Goal: Complete application form: Complete application form

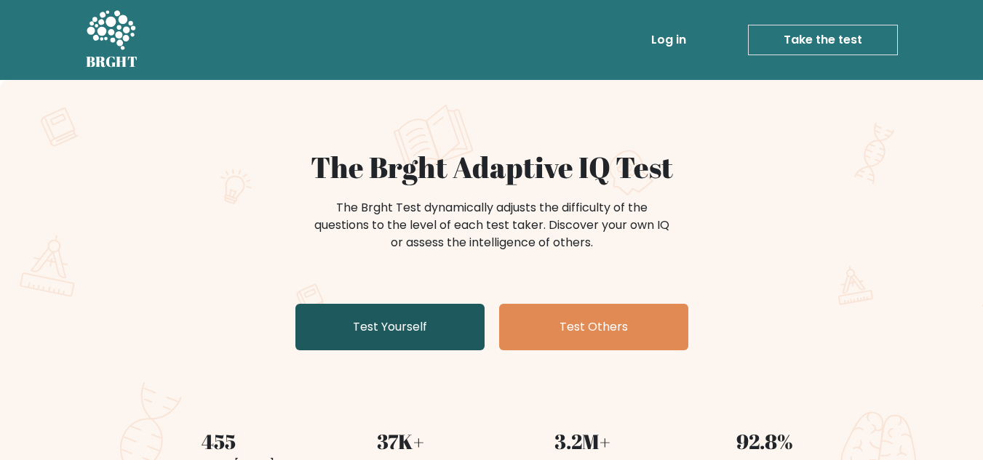
click at [377, 319] on link "Test Yourself" at bounding box center [389, 327] width 189 height 47
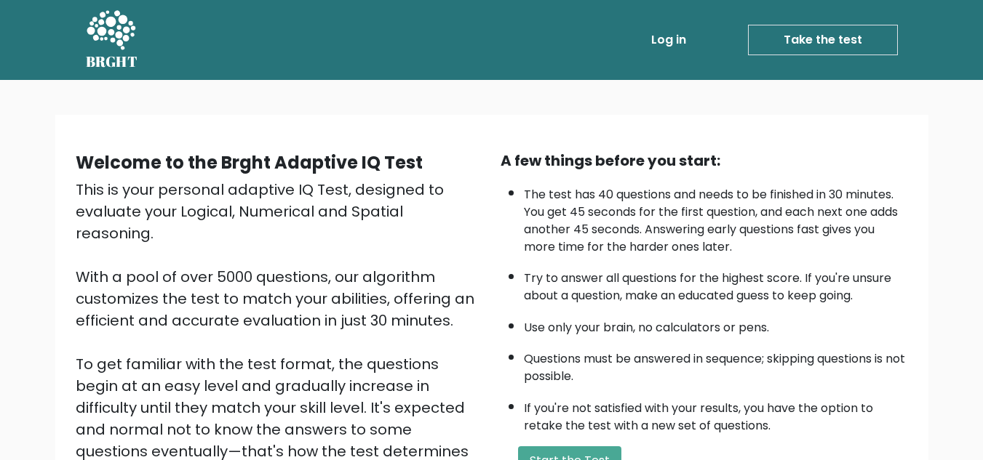
scroll to position [55, 0]
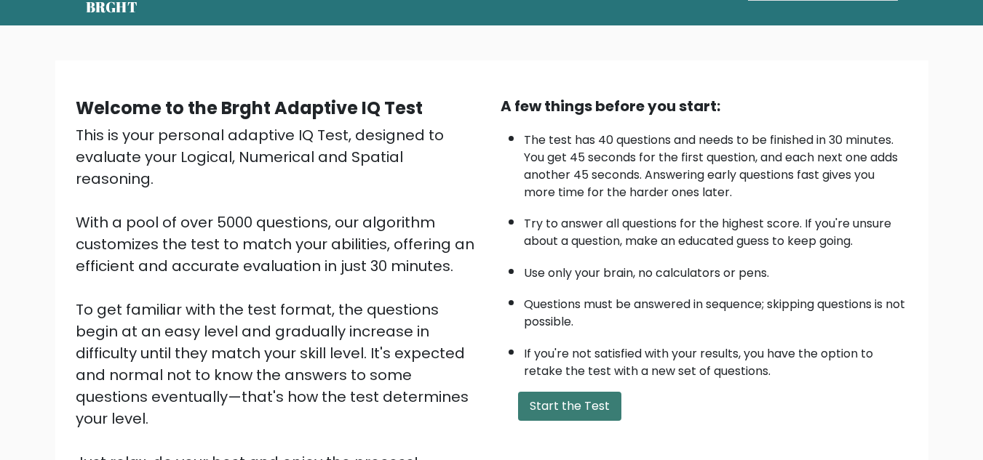
click at [553, 400] on button "Start the Test" at bounding box center [569, 406] width 103 height 29
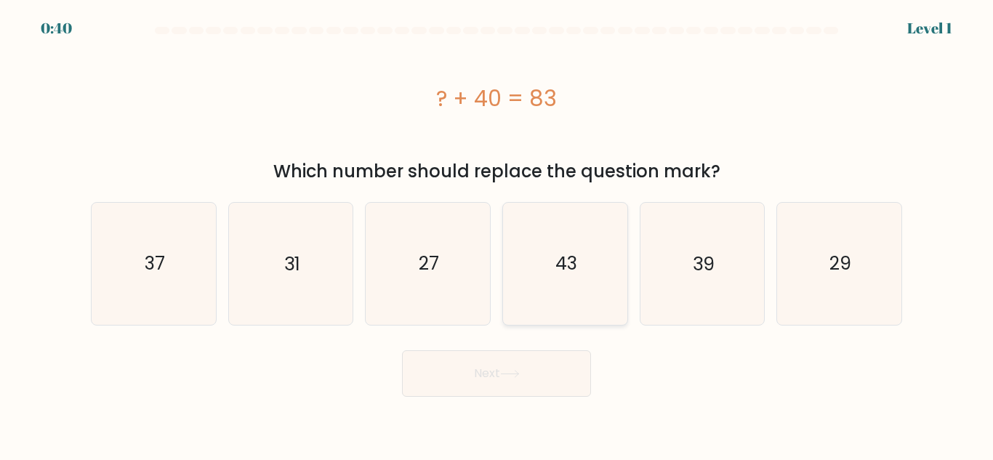
click at [563, 263] on text "43" at bounding box center [567, 263] width 22 height 25
click at [497, 234] on input "d. 43" at bounding box center [497, 233] width 1 height 4
radio input "true"
click at [505, 386] on button "Next" at bounding box center [496, 374] width 189 height 47
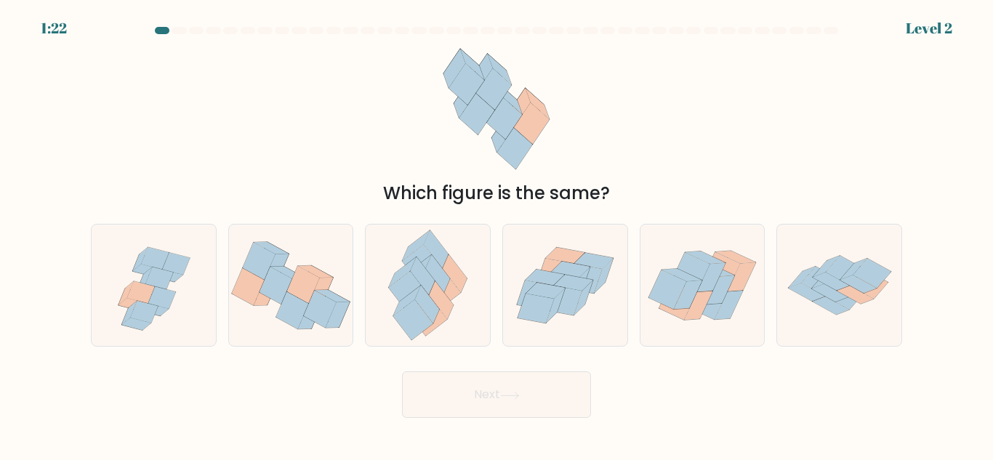
drag, startPoint x: 993, startPoint y: 94, endPoint x: 993, endPoint y: 113, distance: 18.9
click at [993, 113] on form at bounding box center [496, 222] width 993 height 391
click at [561, 281] on icon at bounding box center [573, 283] width 39 height 16
click at [497, 234] on input "d." at bounding box center [497, 233] width 1 height 4
radio input "true"
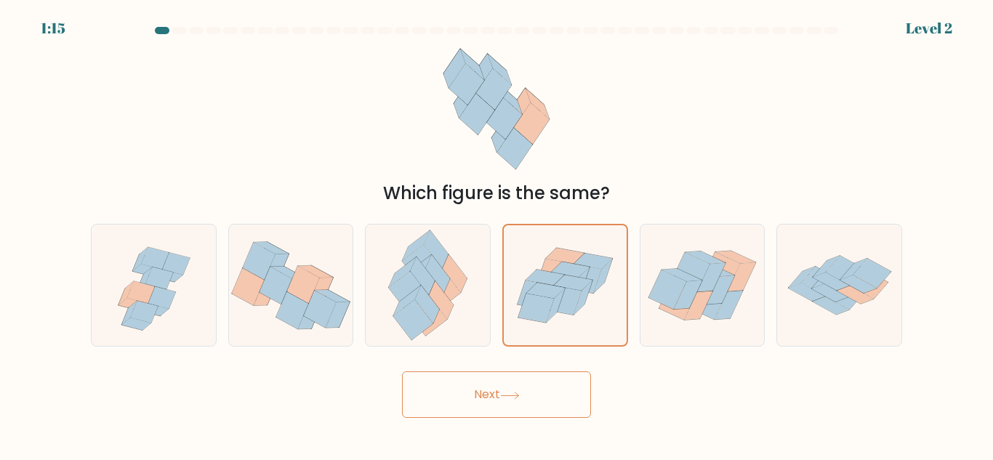
click at [519, 409] on button "Next" at bounding box center [496, 395] width 189 height 47
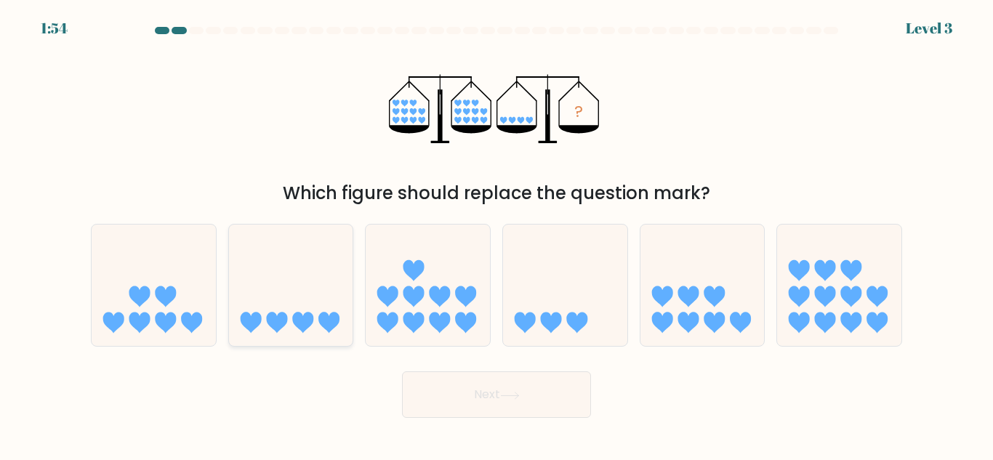
click at [274, 279] on icon at bounding box center [291, 285] width 124 height 103
click at [497, 234] on input "b." at bounding box center [497, 233] width 1 height 4
radio input "true"
click at [477, 391] on button "Next" at bounding box center [496, 395] width 189 height 47
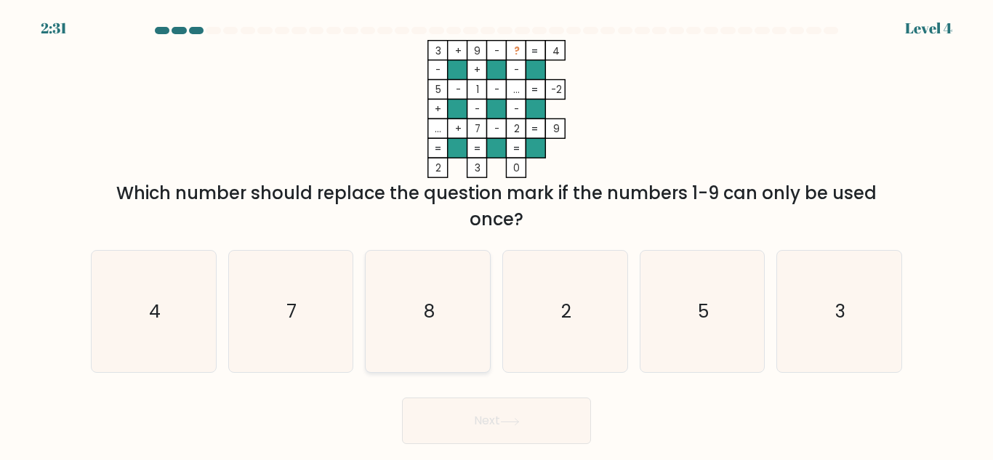
click at [420, 327] on icon "8" at bounding box center [427, 311] width 121 height 121
click at [497, 234] on input "c. 8" at bounding box center [497, 233] width 1 height 4
radio input "true"
click at [511, 424] on icon at bounding box center [510, 422] width 20 height 8
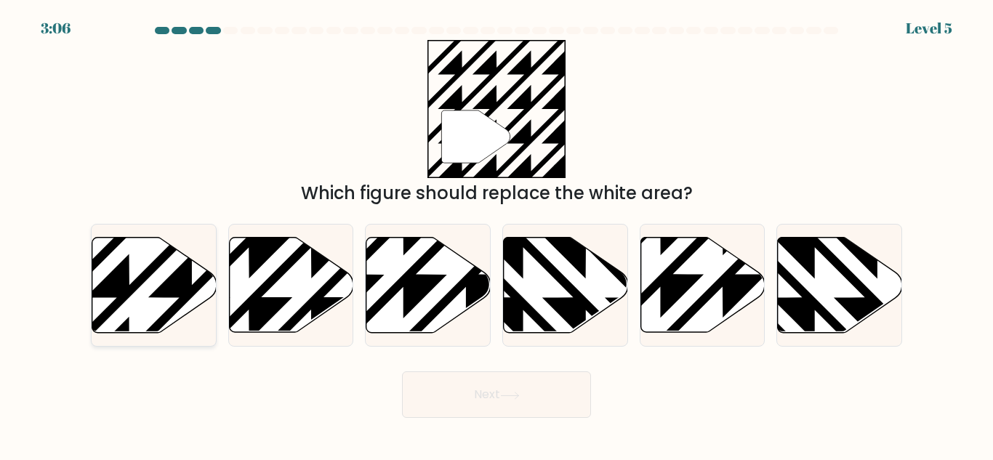
click at [146, 303] on icon at bounding box center [154, 285] width 124 height 95
click at [497, 234] on input "a." at bounding box center [497, 233] width 1 height 4
radio input "true"
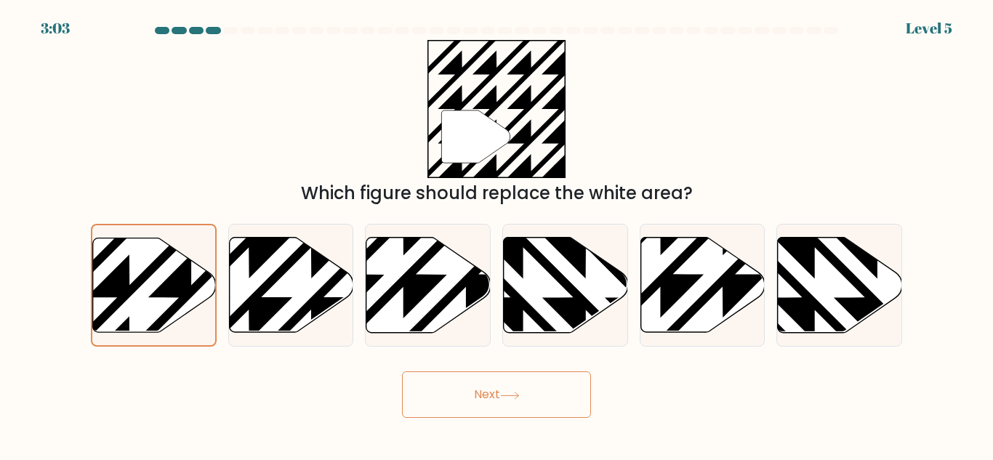
click at [538, 391] on button "Next" at bounding box center [496, 395] width 189 height 47
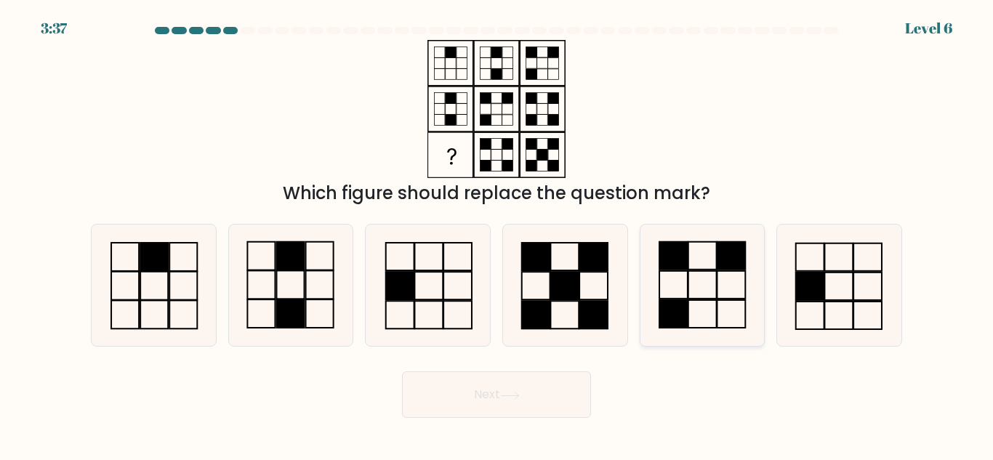
click at [728, 281] on icon at bounding box center [701, 285] width 121 height 121
click at [497, 234] on input "e." at bounding box center [497, 233] width 1 height 4
radio input "true"
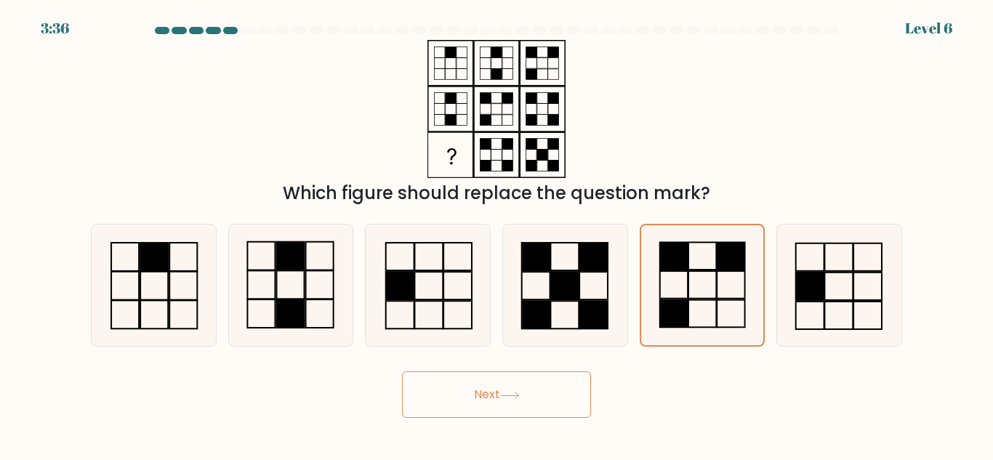
click at [556, 416] on button "Next" at bounding box center [496, 395] width 189 height 47
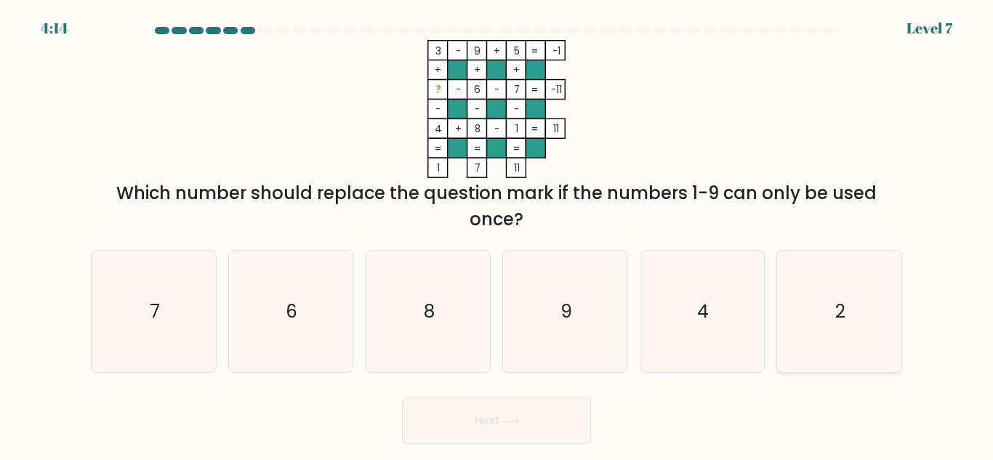
click at [847, 273] on icon "2" at bounding box center [839, 311] width 121 height 121
click at [497, 234] on input "f. 2" at bounding box center [497, 233] width 1 height 4
radio input "true"
click at [520, 418] on icon at bounding box center [510, 422] width 20 height 8
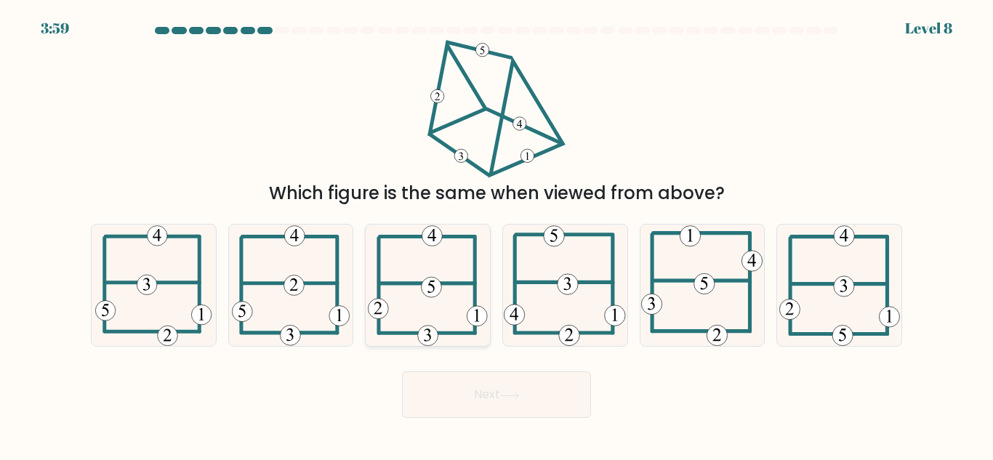
click at [439, 273] on icon at bounding box center [428, 285] width 120 height 121
click at [497, 234] on input "c." at bounding box center [497, 233] width 1 height 4
radio input "true"
click at [460, 387] on button "Next" at bounding box center [496, 395] width 189 height 47
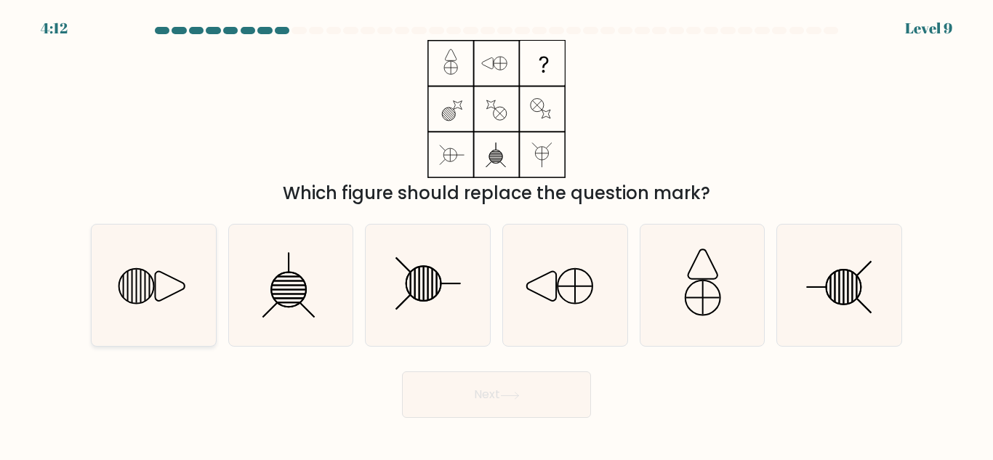
click at [117, 282] on icon at bounding box center [153, 285] width 121 height 121
click at [497, 234] on input "a." at bounding box center [497, 233] width 1 height 4
radio input "true"
click at [519, 392] on icon at bounding box center [510, 396] width 20 height 8
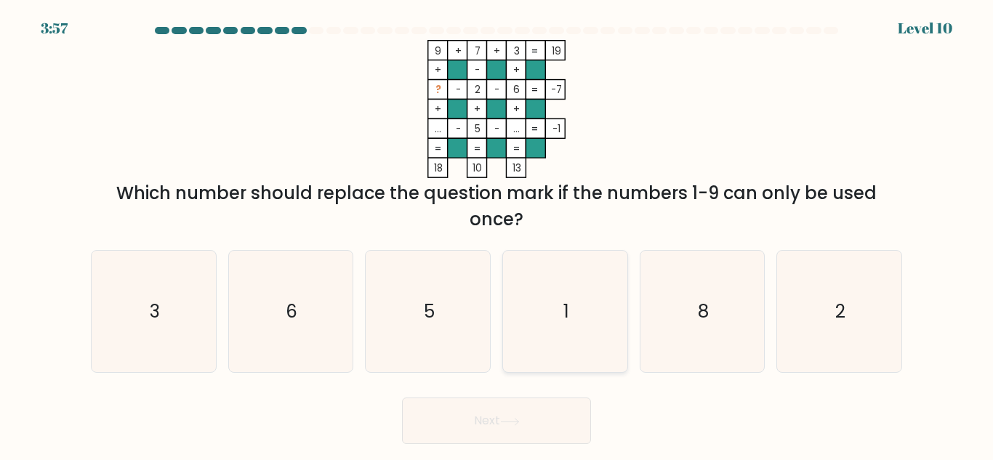
click at [543, 303] on icon "1" at bounding box center [565, 311] width 121 height 121
click at [497, 234] on input "d. 1" at bounding box center [497, 233] width 1 height 4
radio input "true"
click at [479, 415] on button "Next" at bounding box center [496, 421] width 189 height 47
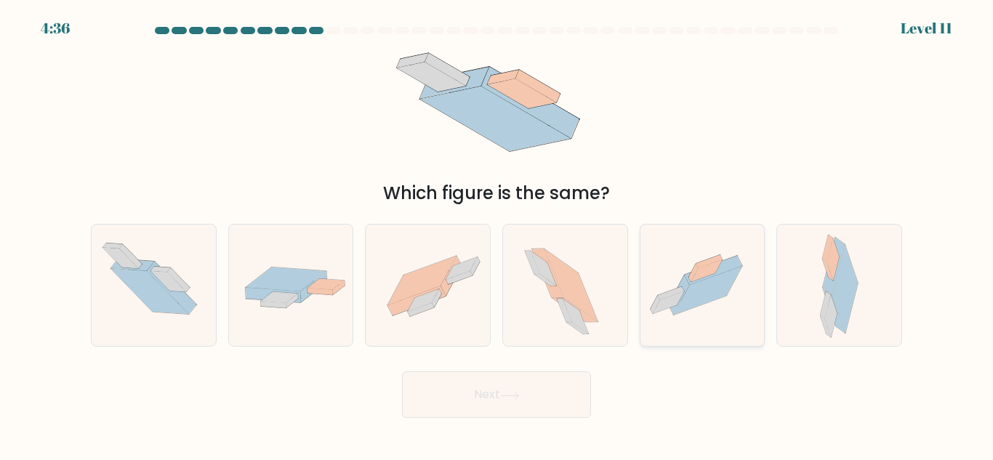
click at [743, 265] on icon at bounding box center [703, 285] width 124 height 93
click at [497, 234] on input "e." at bounding box center [497, 233] width 1 height 4
radio input "true"
click at [566, 393] on button "Next" at bounding box center [496, 395] width 189 height 47
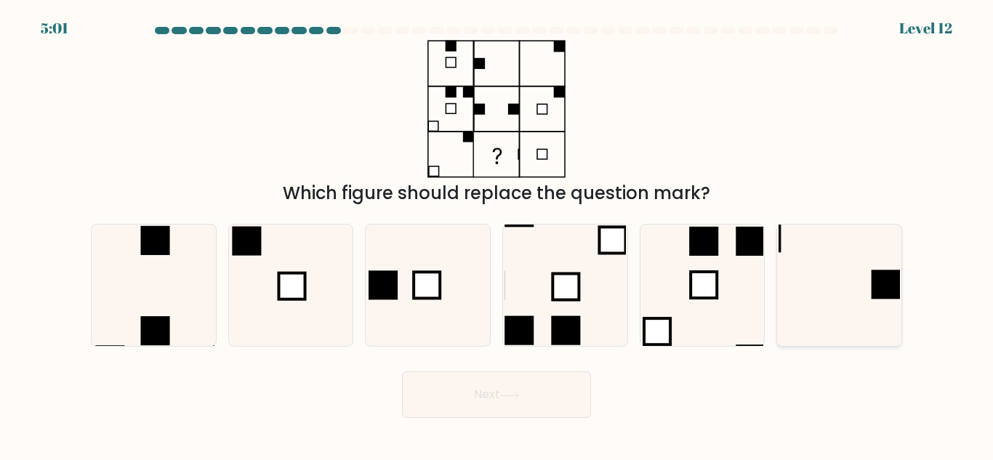
click at [871, 310] on icon at bounding box center [839, 285] width 121 height 121
click at [497, 234] on input "f." at bounding box center [497, 233] width 1 height 4
radio input "true"
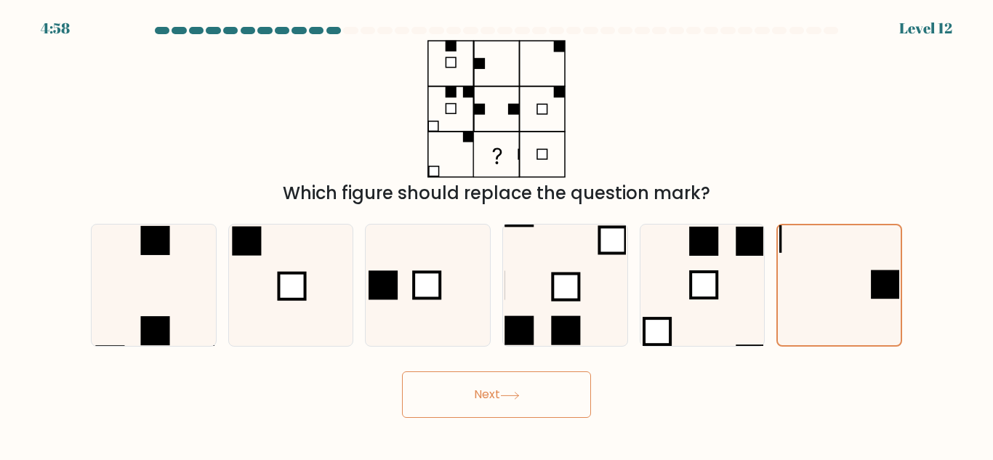
click at [535, 415] on button "Next" at bounding box center [496, 395] width 189 height 47
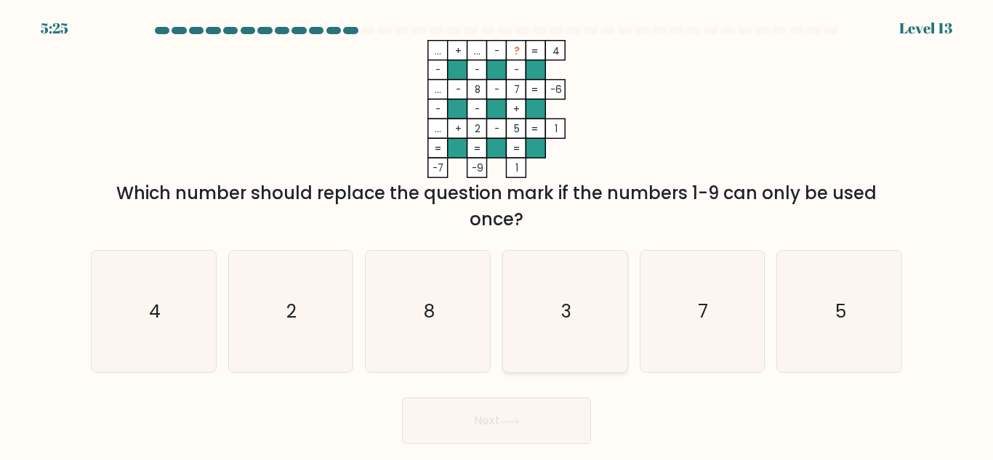
click at [563, 328] on icon "3" at bounding box center [565, 311] width 121 height 121
click at [497, 234] on input "d. 3" at bounding box center [497, 233] width 1 height 4
radio input "true"
click at [548, 376] on form at bounding box center [496, 235] width 993 height 417
click at [544, 410] on button "Next" at bounding box center [496, 421] width 189 height 47
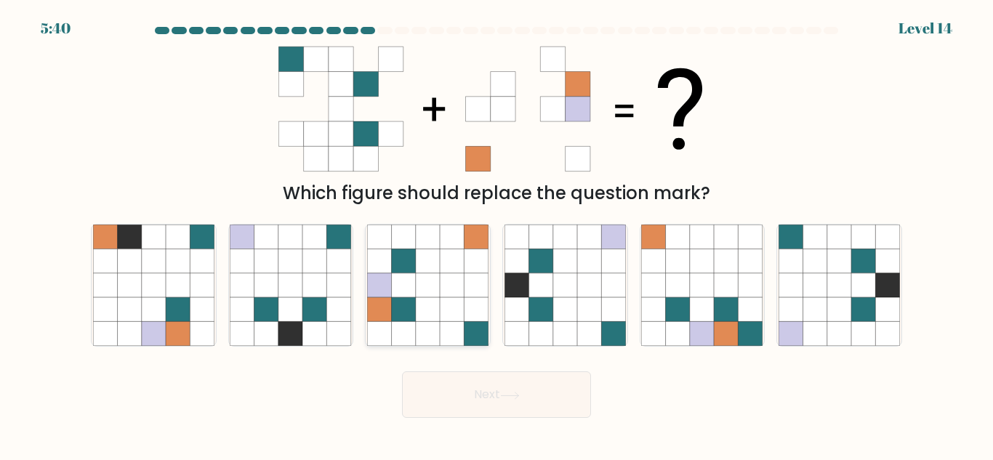
click at [435, 311] on icon at bounding box center [428, 309] width 24 height 24
click at [497, 234] on input "c." at bounding box center [497, 233] width 1 height 4
radio input "true"
click at [456, 396] on button "Next" at bounding box center [496, 395] width 189 height 47
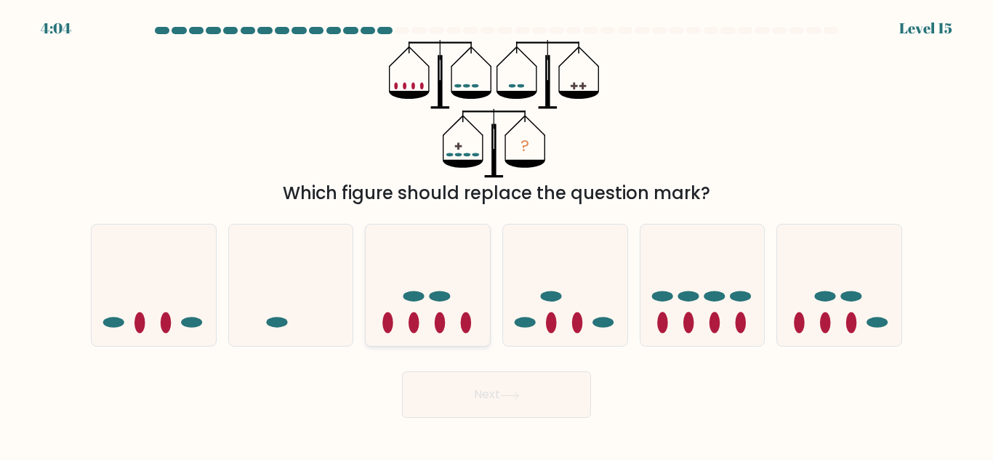
click at [435, 256] on icon at bounding box center [428, 285] width 124 height 103
click at [497, 234] on input "c." at bounding box center [497, 233] width 1 height 4
radio input "true"
click at [469, 401] on button "Next" at bounding box center [496, 395] width 189 height 47
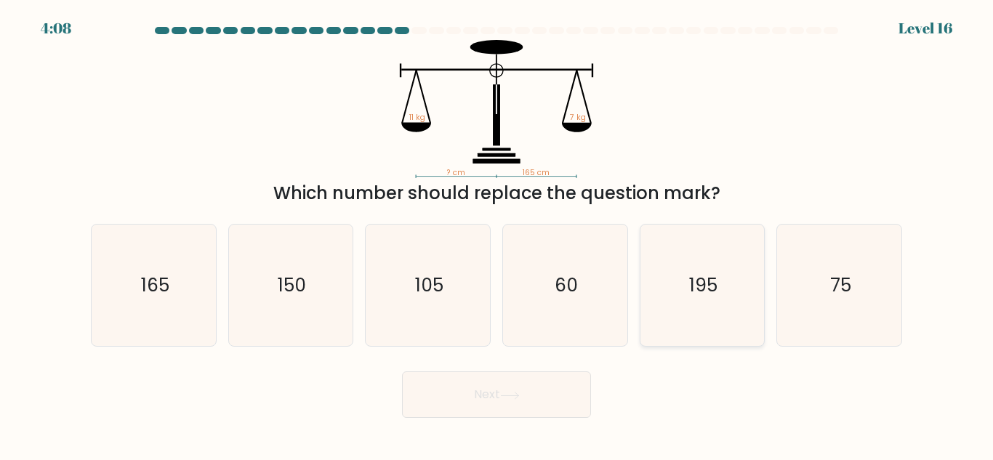
click at [673, 255] on icon "195" at bounding box center [701, 285] width 121 height 121
click at [497, 234] on input "e. 195" at bounding box center [497, 233] width 1 height 4
radio input "true"
click at [507, 400] on button "Next" at bounding box center [496, 395] width 189 height 47
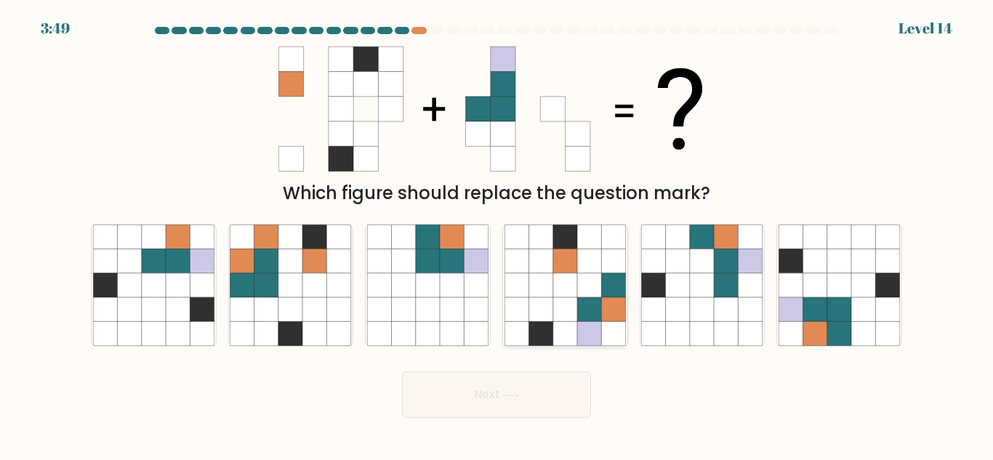
click at [546, 294] on icon at bounding box center [541, 285] width 24 height 24
click at [497, 234] on input "d." at bounding box center [497, 233] width 1 height 4
radio input "true"
click at [485, 394] on button "Next" at bounding box center [496, 395] width 189 height 47
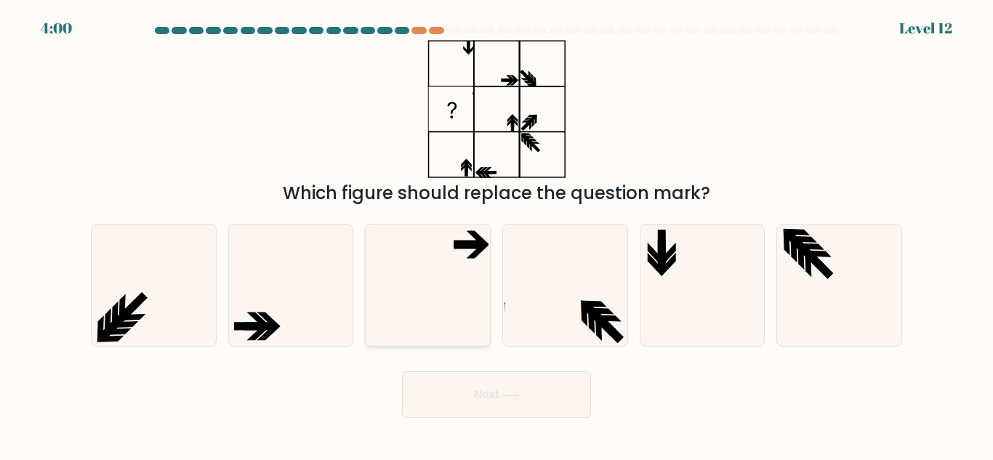
click at [420, 234] on icon at bounding box center [427, 285] width 121 height 121
click at [497, 234] on input "c." at bounding box center [497, 233] width 1 height 4
radio input "true"
click at [537, 380] on button "Next" at bounding box center [496, 395] width 189 height 47
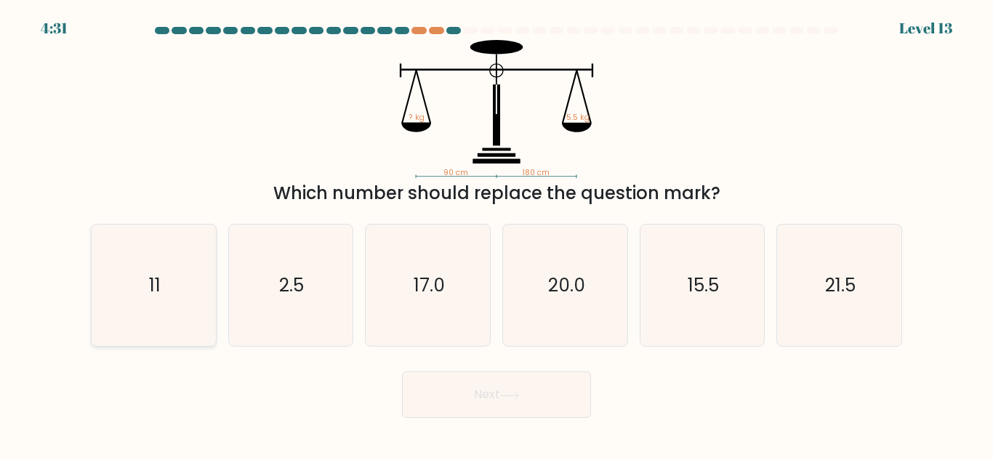
click at [134, 289] on icon "11" at bounding box center [153, 285] width 121 height 121
click at [497, 234] on input "a. 11" at bounding box center [497, 233] width 1 height 4
radio input "true"
click at [457, 404] on button "Next" at bounding box center [496, 395] width 189 height 47
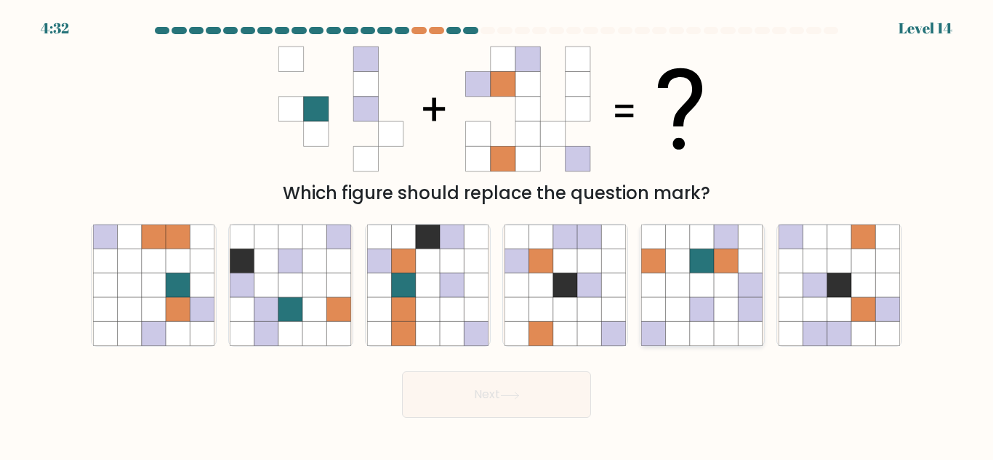
click at [687, 263] on icon at bounding box center [678, 261] width 24 height 24
click at [497, 234] on input "e." at bounding box center [497, 233] width 1 height 4
radio input "true"
click at [551, 387] on button "Next" at bounding box center [496, 395] width 189 height 47
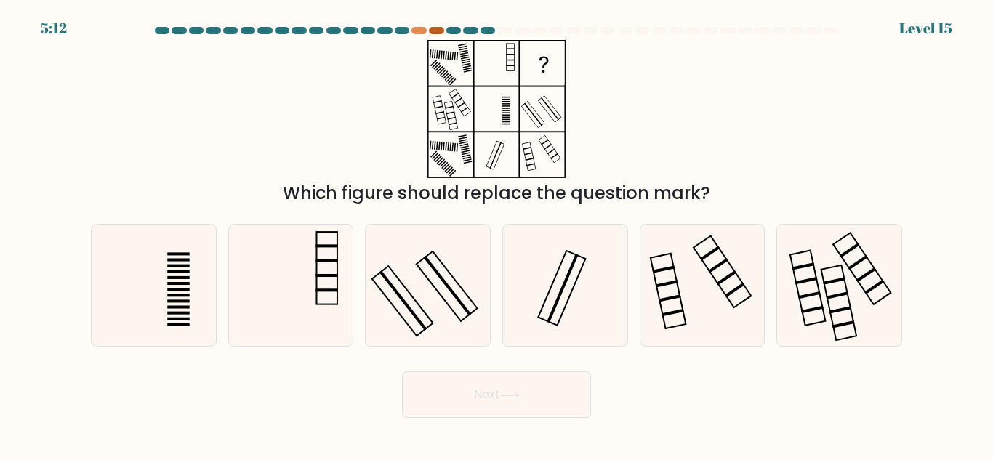
click at [429, 28] on div at bounding box center [436, 30] width 15 height 7
click at [419, 28] on div at bounding box center [419, 30] width 15 height 7
click at [431, 29] on div at bounding box center [436, 30] width 15 height 7
click at [416, 30] on div at bounding box center [419, 30] width 15 height 7
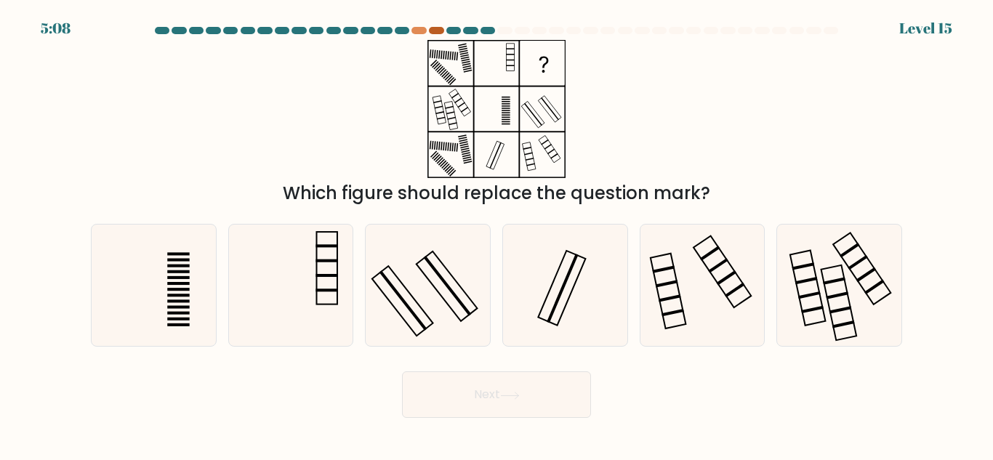
click at [433, 31] on div at bounding box center [436, 30] width 15 height 7
click at [451, 245] on icon at bounding box center [427, 285] width 121 height 121
click at [497, 234] on input "c." at bounding box center [497, 233] width 1 height 4
radio input "true"
click at [467, 387] on button "Next" at bounding box center [496, 395] width 189 height 47
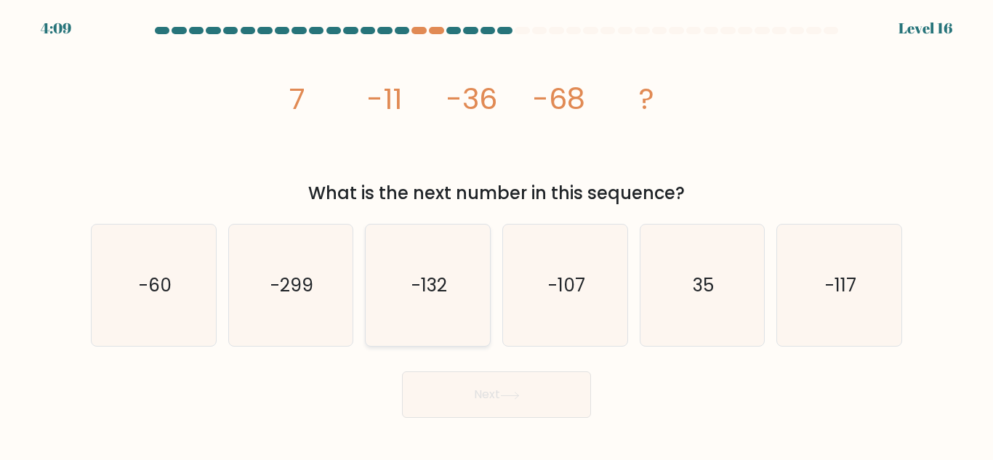
click at [440, 228] on icon "-132" at bounding box center [427, 285] width 121 height 121
click at [497, 231] on input "c. -132" at bounding box center [497, 233] width 1 height 4
radio input "true"
click at [478, 393] on button "Next" at bounding box center [496, 395] width 189 height 47
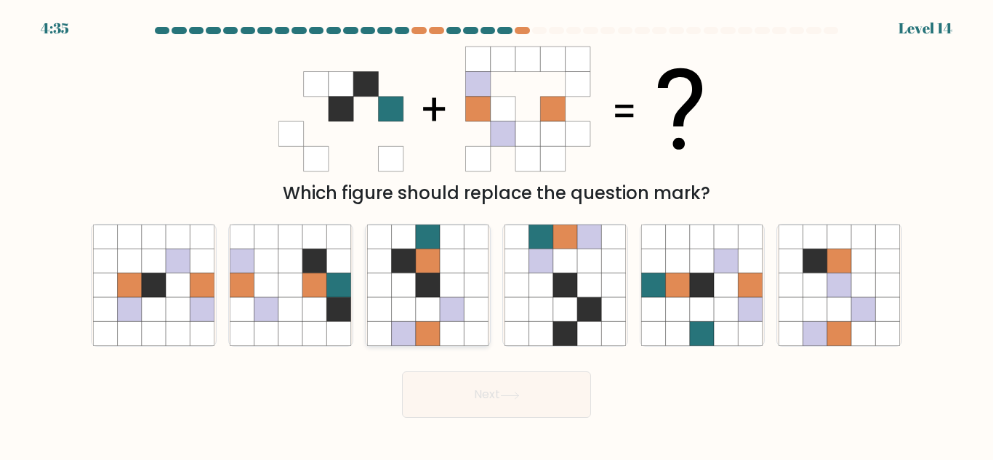
click at [421, 316] on icon at bounding box center [428, 309] width 24 height 24
click at [497, 234] on input "c." at bounding box center [497, 233] width 1 height 4
radio input "true"
click at [468, 404] on button "Next" at bounding box center [496, 395] width 189 height 47
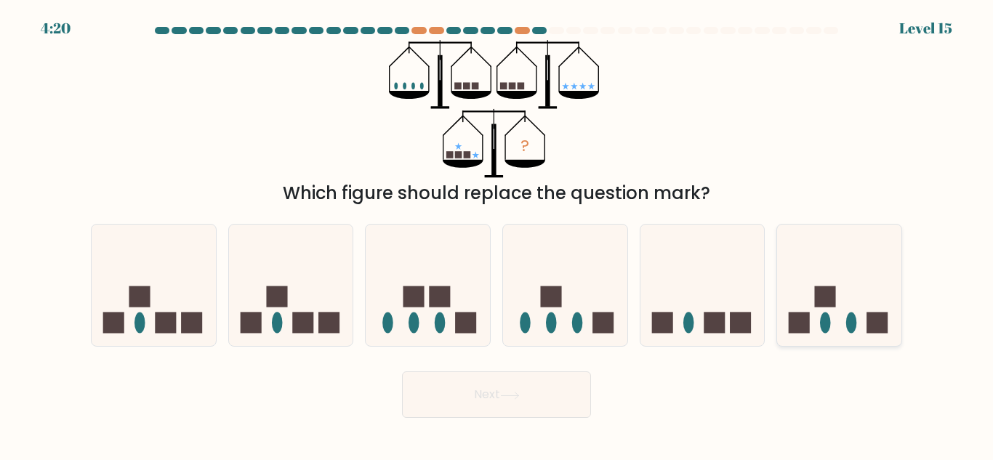
click at [848, 297] on icon at bounding box center [839, 285] width 124 height 103
click at [497, 234] on input "f." at bounding box center [497, 233] width 1 height 4
radio input "true"
click at [540, 399] on button "Next" at bounding box center [496, 395] width 189 height 47
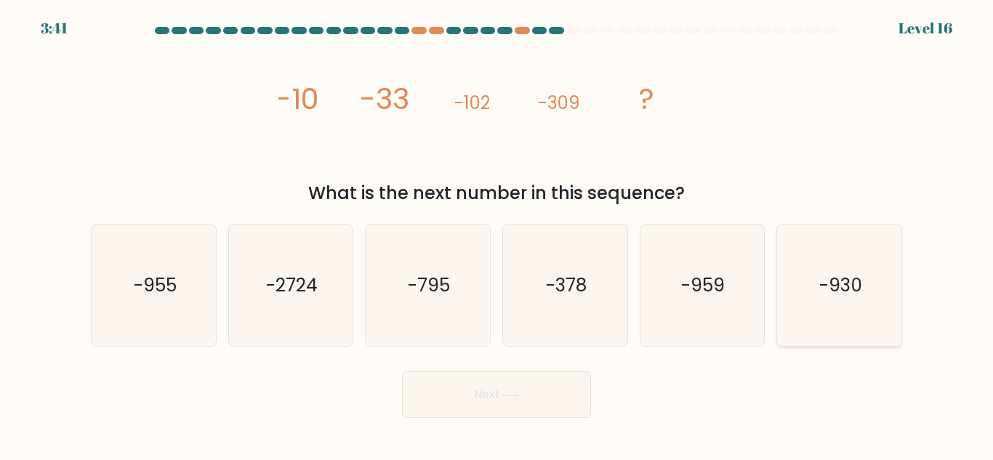
click at [860, 316] on icon "-930" at bounding box center [839, 285] width 121 height 121
click at [497, 234] on input "f. -930" at bounding box center [497, 233] width 1 height 4
radio input "true"
click at [539, 396] on button "Next" at bounding box center [496, 395] width 189 height 47
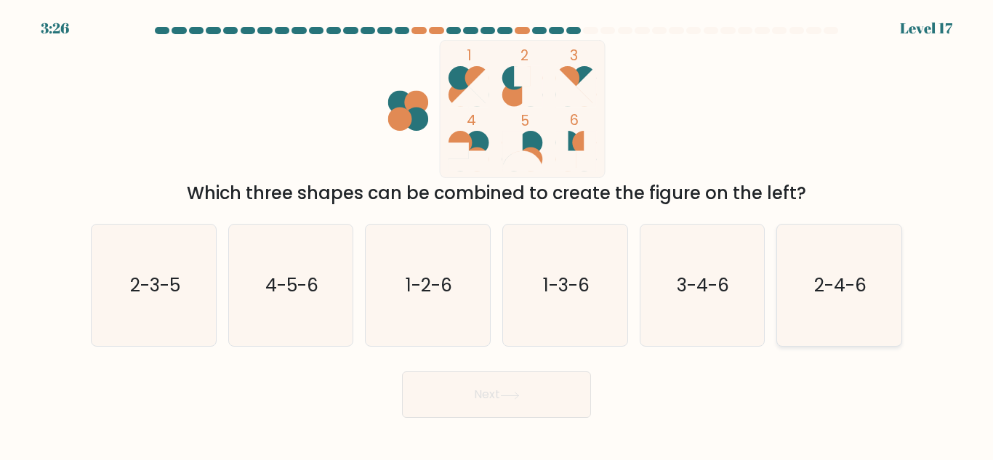
click at [827, 283] on text "2-4-6" at bounding box center [841, 285] width 52 height 25
click at [497, 234] on input "f. 2-4-6" at bounding box center [497, 233] width 1 height 4
radio input "true"
click at [489, 398] on button "Next" at bounding box center [496, 395] width 189 height 47
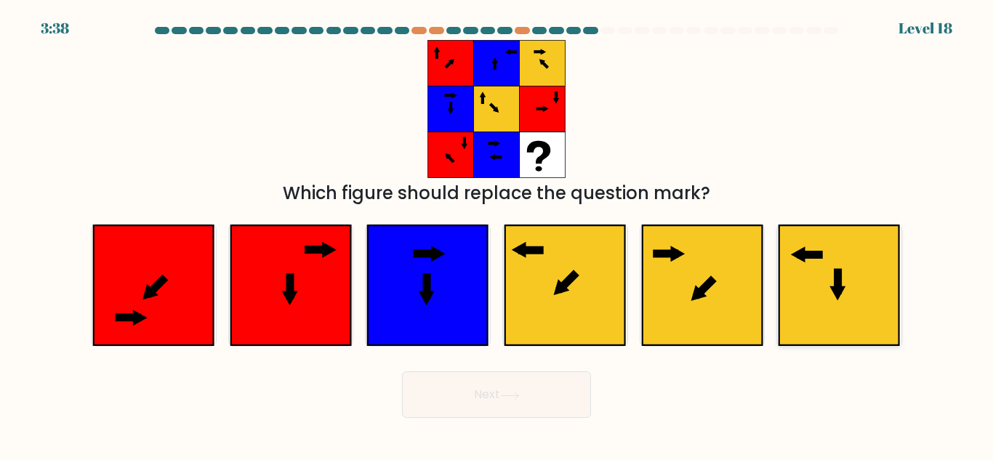
click at [825, 268] on icon at bounding box center [840, 285] width 120 height 120
click at [497, 234] on input "f." at bounding box center [497, 233] width 1 height 4
radio input "true"
click at [504, 398] on icon at bounding box center [510, 396] width 20 height 8
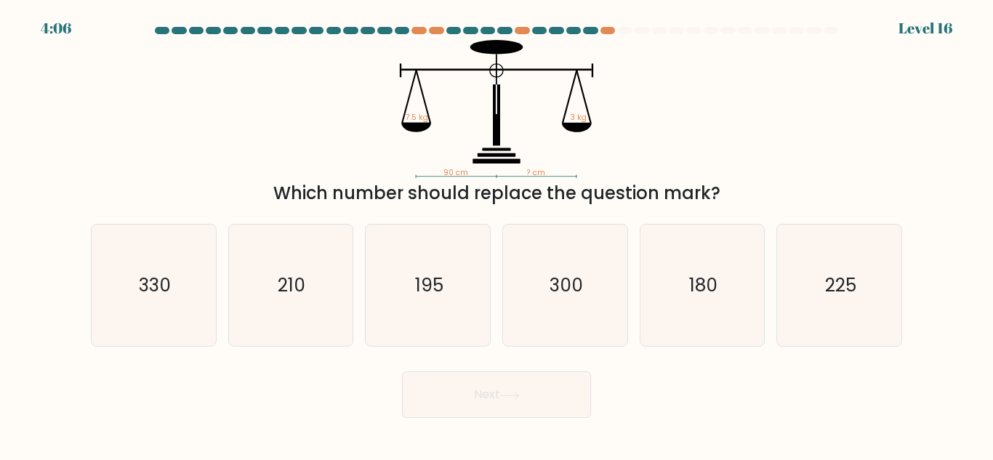
click at [919, 316] on form at bounding box center [496, 222] width 993 height 391
click at [853, 314] on icon "225" at bounding box center [839, 285] width 121 height 121
click at [497, 234] on input "f. 225" at bounding box center [497, 233] width 1 height 4
radio input "true"
click at [540, 409] on button "Next" at bounding box center [496, 395] width 189 height 47
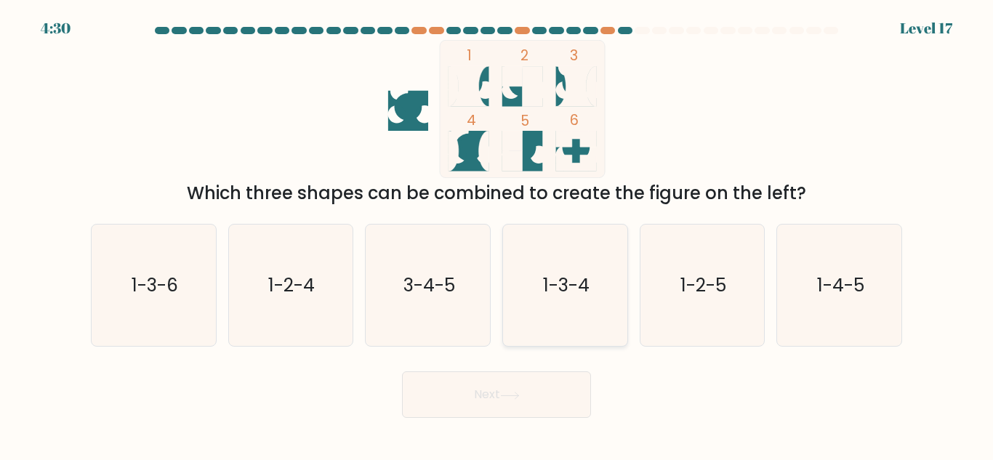
click at [567, 331] on icon "1-3-4" at bounding box center [565, 285] width 121 height 121
click at [497, 234] on input "d. 1-3-4" at bounding box center [497, 233] width 1 height 4
radio input "true"
click at [532, 382] on button "Next" at bounding box center [496, 395] width 189 height 47
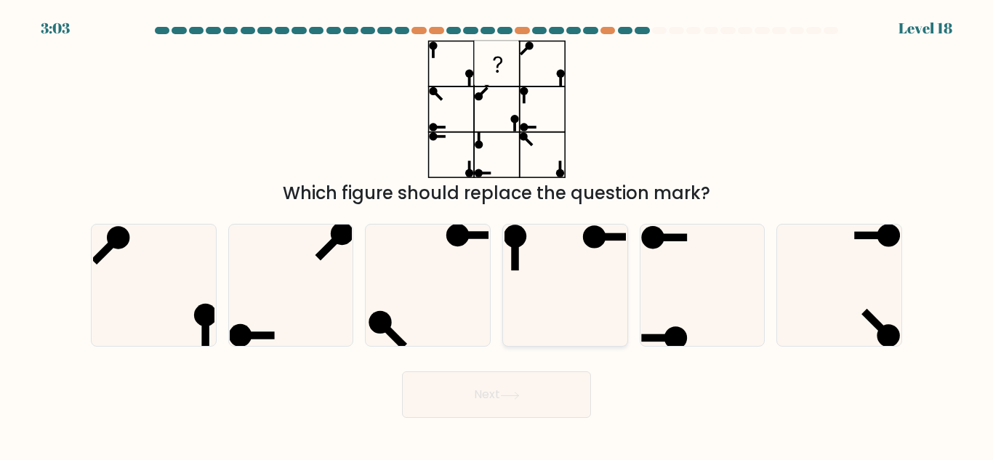
click at [564, 263] on icon at bounding box center [565, 285] width 121 height 121
click at [497, 234] on input "d." at bounding box center [497, 233] width 1 height 4
radio input "true"
click at [652, 272] on icon at bounding box center [701, 285] width 121 height 121
click at [497, 234] on input "e." at bounding box center [497, 233] width 1 height 4
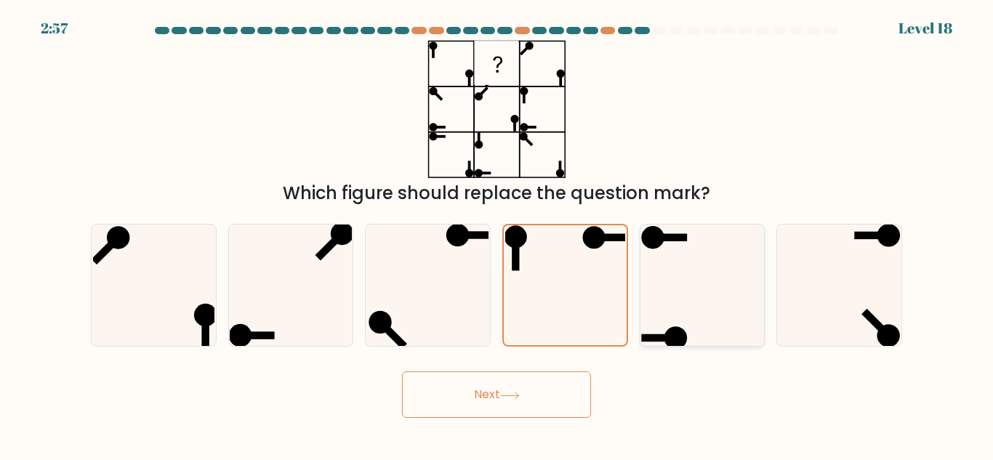
radio input "true"
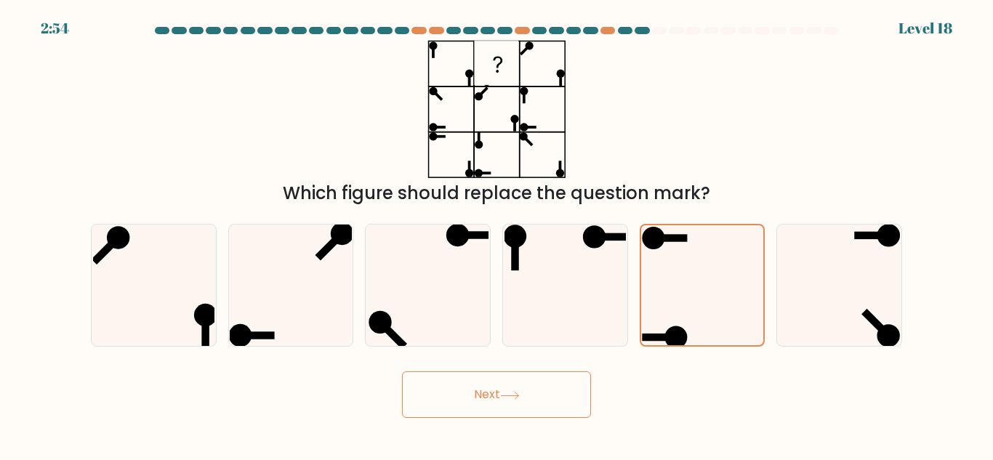
click at [478, 394] on button "Next" at bounding box center [496, 395] width 189 height 47
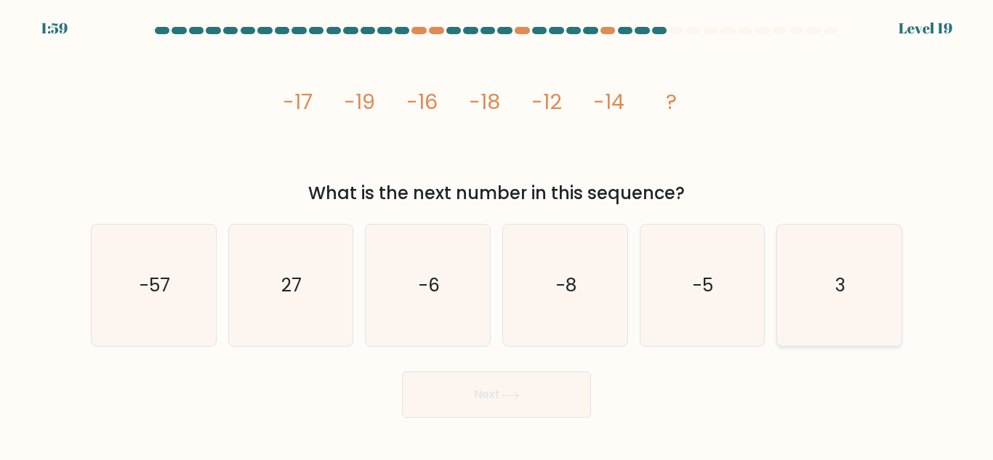
click at [842, 265] on icon "3" at bounding box center [839, 285] width 121 height 121
click at [497, 234] on input "f. 3" at bounding box center [497, 233] width 1 height 4
radio input "true"
click at [559, 377] on button "Next" at bounding box center [496, 395] width 189 height 47
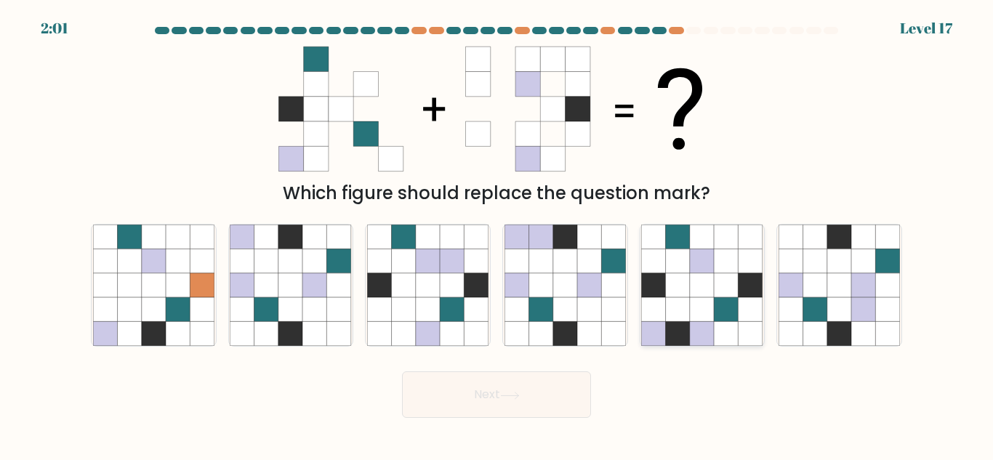
click at [656, 257] on icon at bounding box center [654, 261] width 24 height 24
click at [497, 234] on input "e." at bounding box center [497, 233] width 1 height 4
radio input "true"
click at [508, 409] on button "Next" at bounding box center [496, 395] width 189 height 47
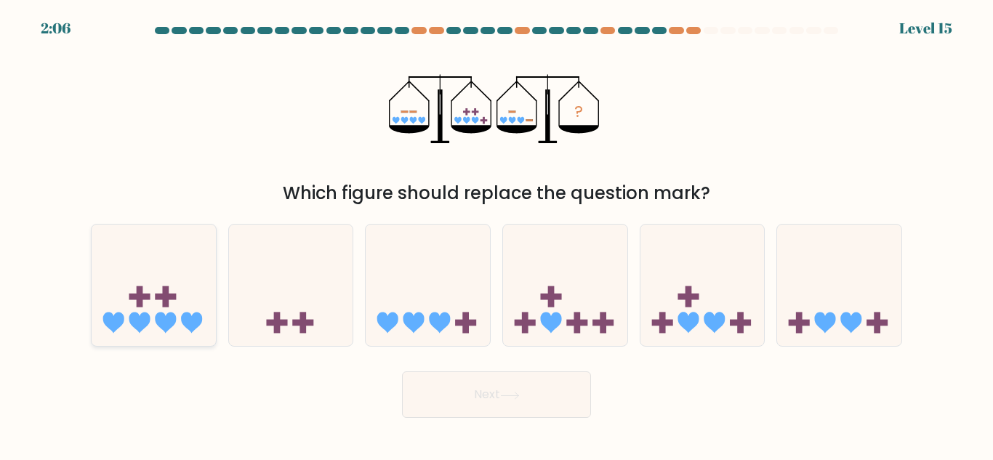
click at [154, 272] on icon at bounding box center [154, 285] width 124 height 103
click at [497, 234] on input "a." at bounding box center [497, 233] width 1 height 4
radio input "true"
click at [533, 257] on icon at bounding box center [565, 285] width 124 height 103
click at [497, 234] on input "d." at bounding box center [497, 233] width 1 height 4
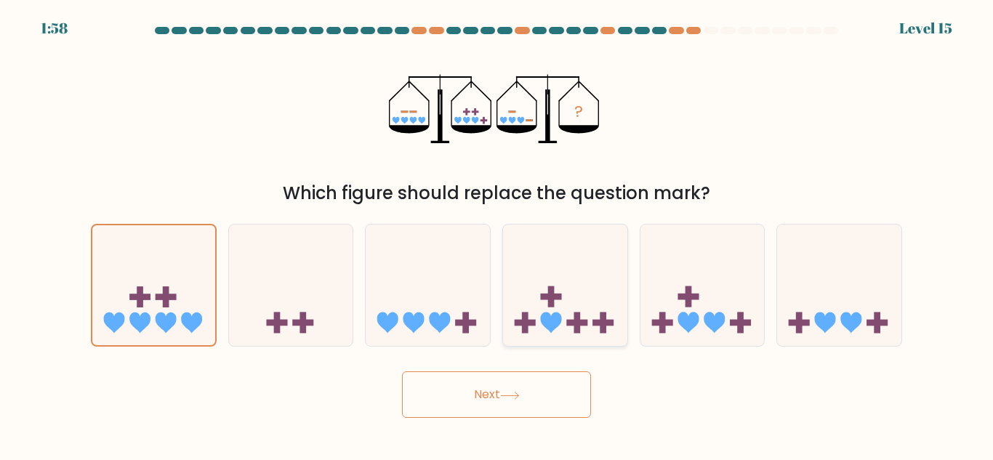
radio input "true"
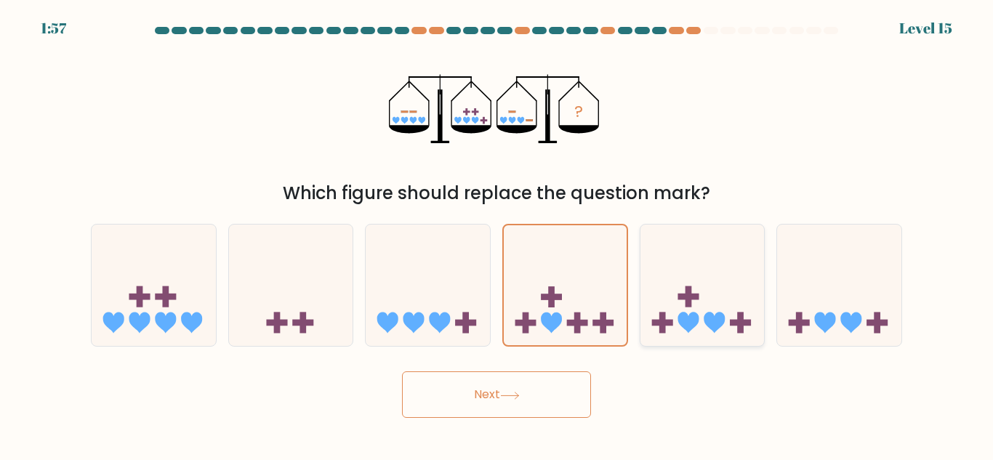
click at [681, 265] on icon at bounding box center [703, 285] width 124 height 103
click at [497, 234] on input "e." at bounding box center [497, 233] width 1 height 4
radio input "true"
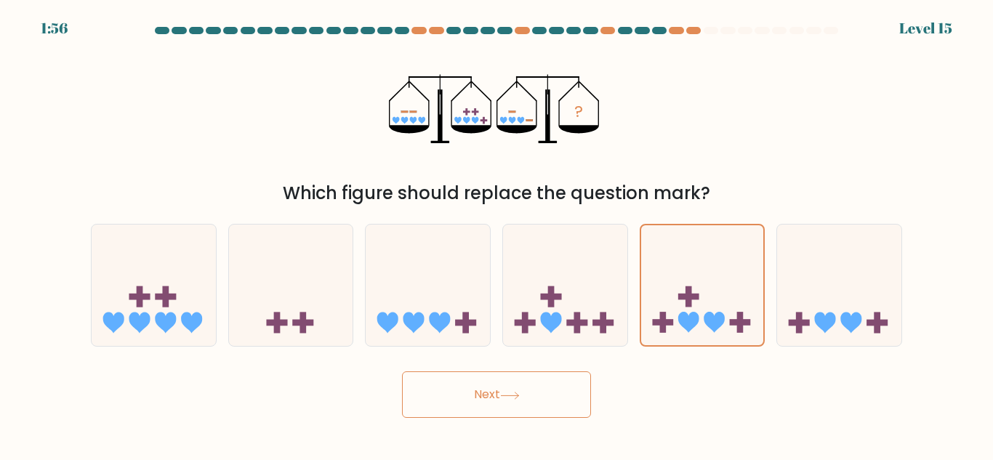
click at [474, 384] on button "Next" at bounding box center [496, 395] width 189 height 47
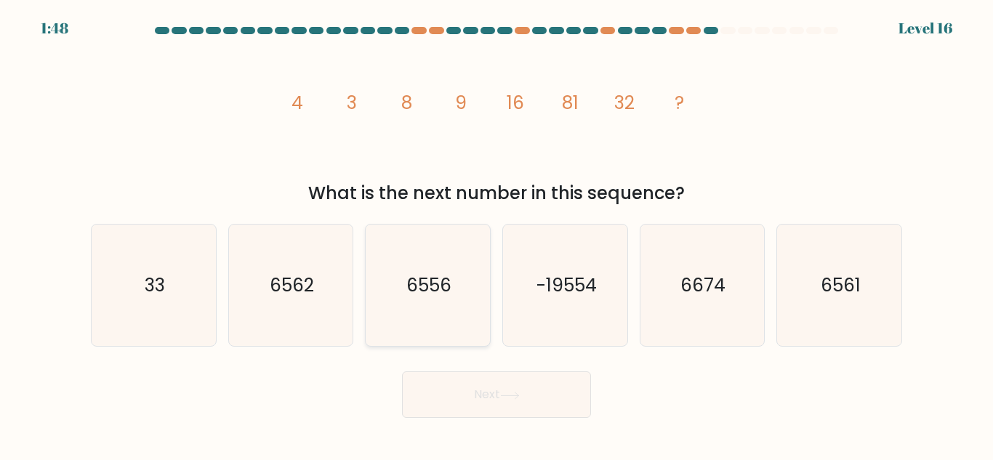
click at [375, 276] on icon "6556" at bounding box center [427, 285] width 121 height 121
click at [497, 234] on input "c. 6556" at bounding box center [497, 233] width 1 height 4
radio input "true"
click at [510, 389] on button "Next" at bounding box center [496, 395] width 189 height 47
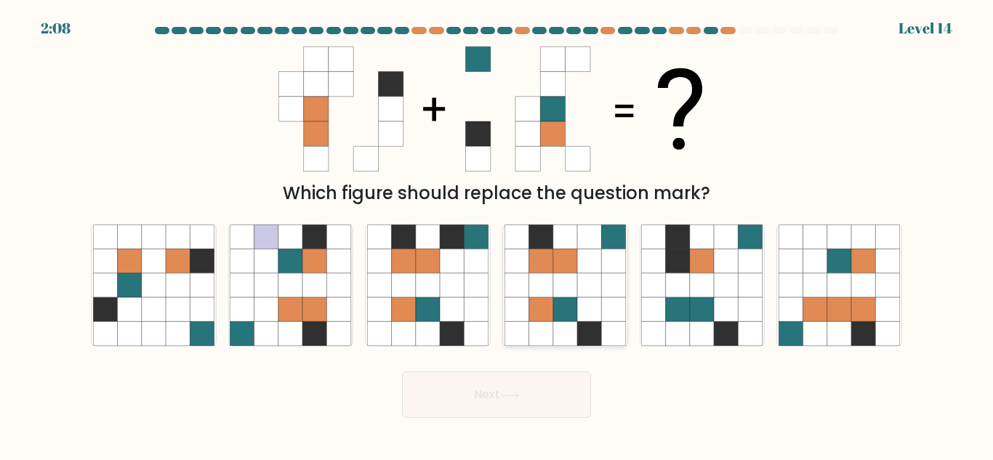
click at [527, 277] on icon at bounding box center [517, 285] width 24 height 24
click at [497, 234] on input "d." at bounding box center [497, 233] width 1 height 4
radio input "true"
click at [463, 392] on button "Next" at bounding box center [496, 395] width 189 height 47
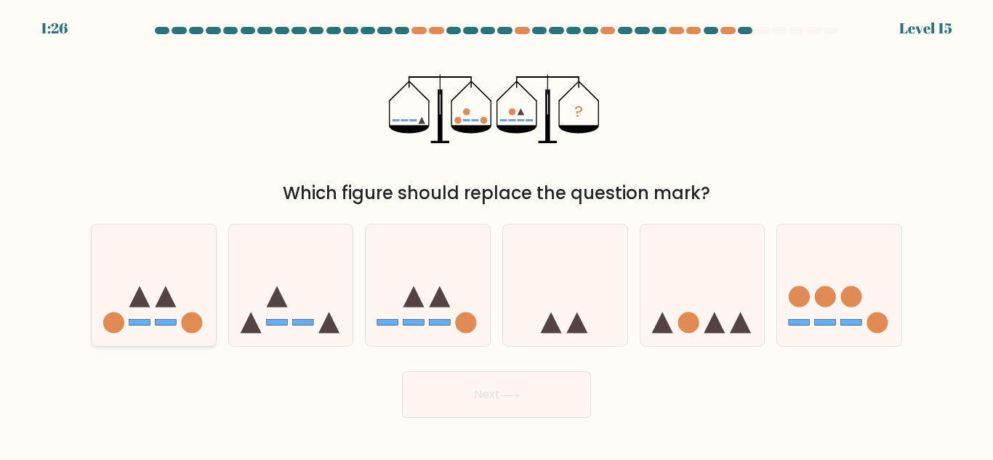
click at [197, 275] on icon at bounding box center [154, 285] width 124 height 103
click at [497, 234] on input "a." at bounding box center [497, 233] width 1 height 4
radio input "true"
click at [524, 401] on button "Next" at bounding box center [496, 395] width 189 height 47
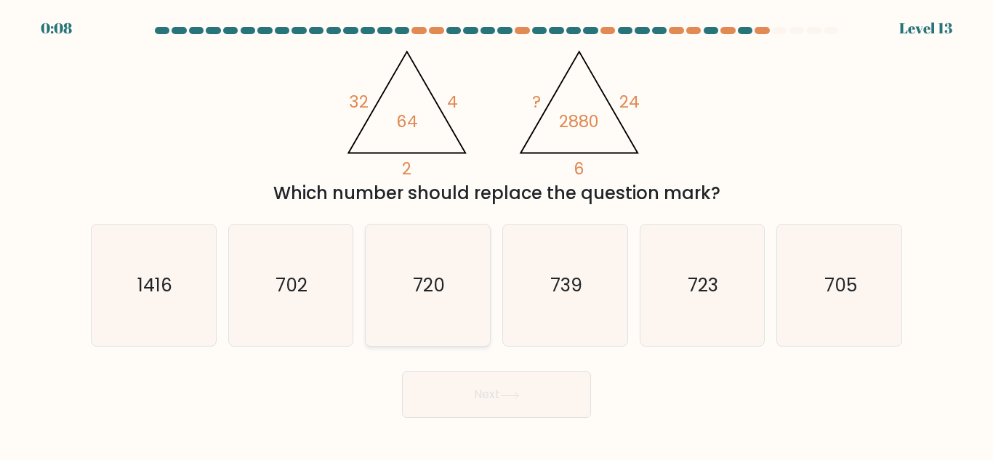
click at [369, 276] on icon "720" at bounding box center [427, 285] width 121 height 121
click at [497, 234] on input "c. 720" at bounding box center [497, 233] width 1 height 4
radio input "true"
click at [500, 398] on button "Next" at bounding box center [496, 395] width 189 height 47
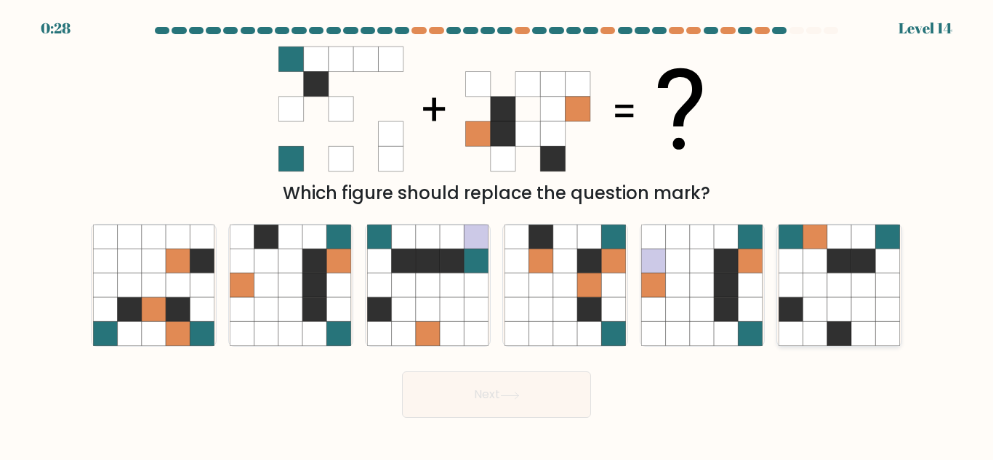
click at [850, 255] on icon at bounding box center [840, 261] width 24 height 24
click at [497, 234] on input "f." at bounding box center [497, 233] width 1 height 4
radio input "true"
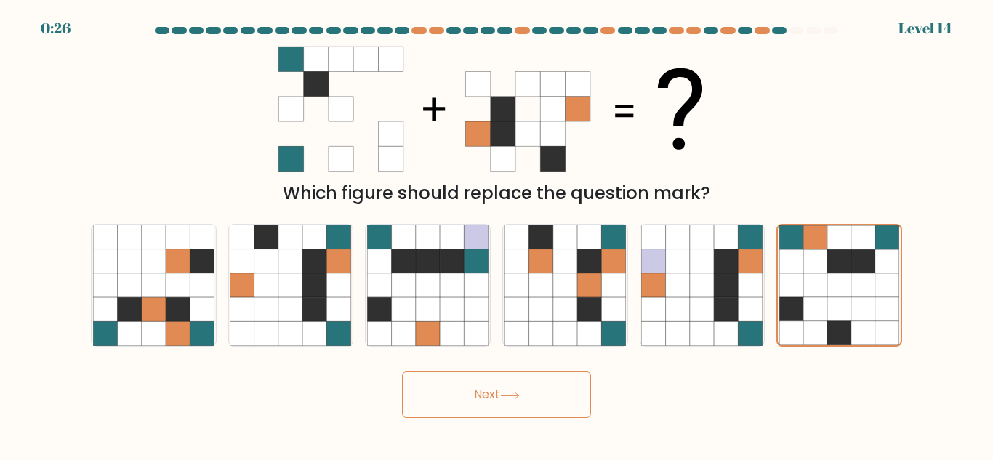
click at [495, 397] on button "Next" at bounding box center [496, 395] width 189 height 47
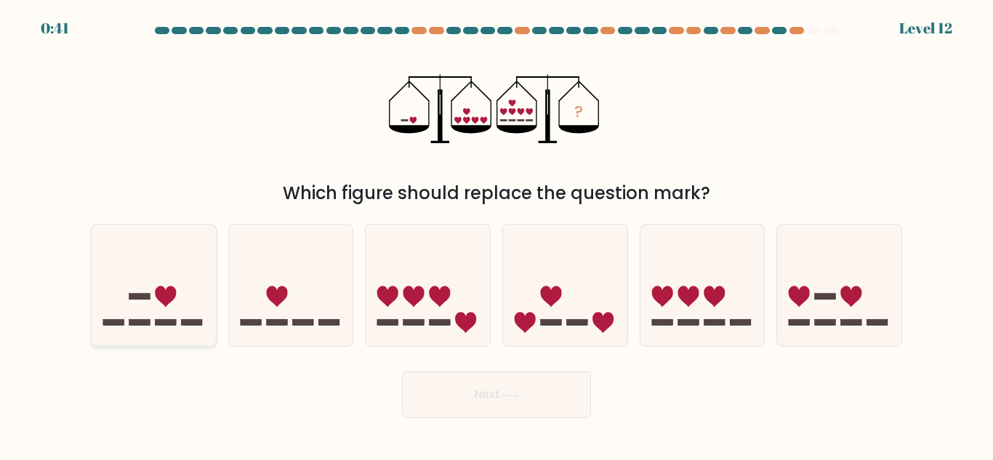
click at [199, 244] on icon at bounding box center [154, 285] width 124 height 103
click at [497, 234] on input "a." at bounding box center [497, 233] width 1 height 4
radio input "true"
click at [478, 403] on button "Next" at bounding box center [496, 395] width 189 height 47
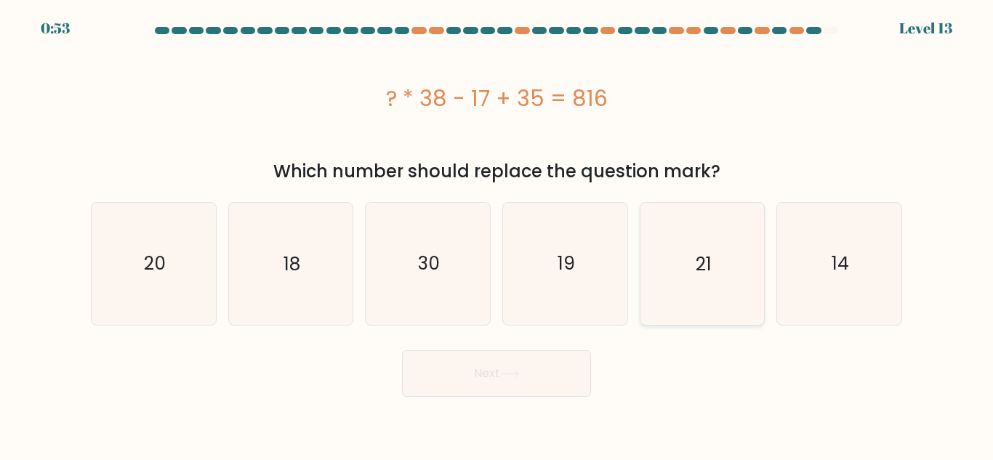
click at [689, 211] on icon "21" at bounding box center [701, 263] width 121 height 121
click at [497, 231] on input "e. 21" at bounding box center [497, 233] width 1 height 4
radio input "true"
click at [549, 375] on button "Next" at bounding box center [496, 374] width 189 height 47
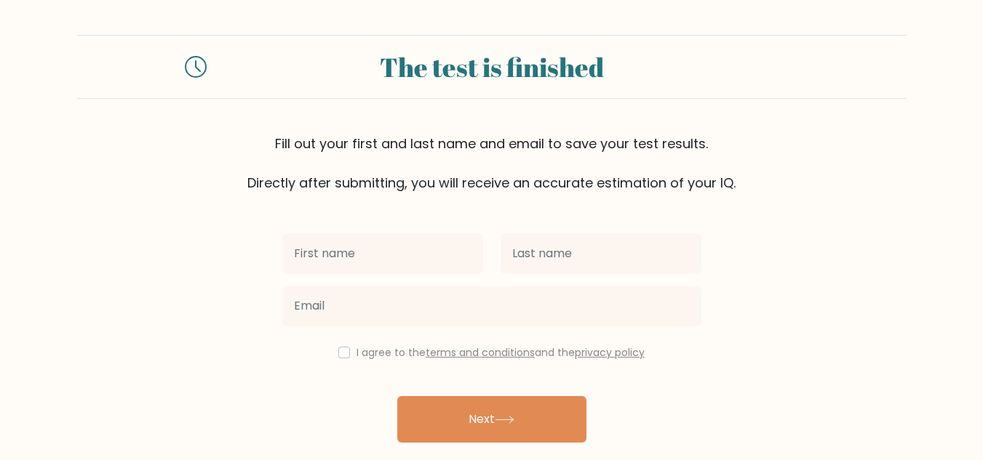
click at [438, 233] on input "text" at bounding box center [382, 253] width 201 height 41
type input "[DEMOGRAPHIC_DATA]"
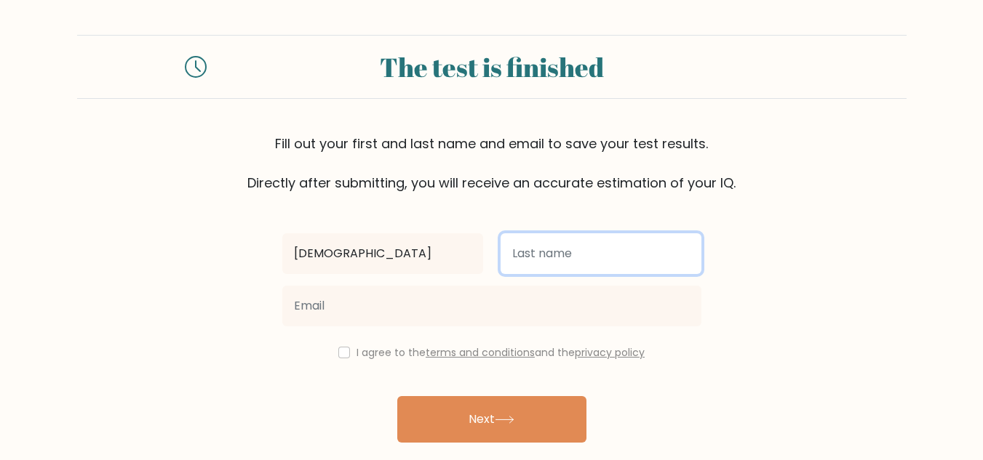
click at [534, 255] on input "text" at bounding box center [600, 253] width 201 height 41
type input "De Felice"
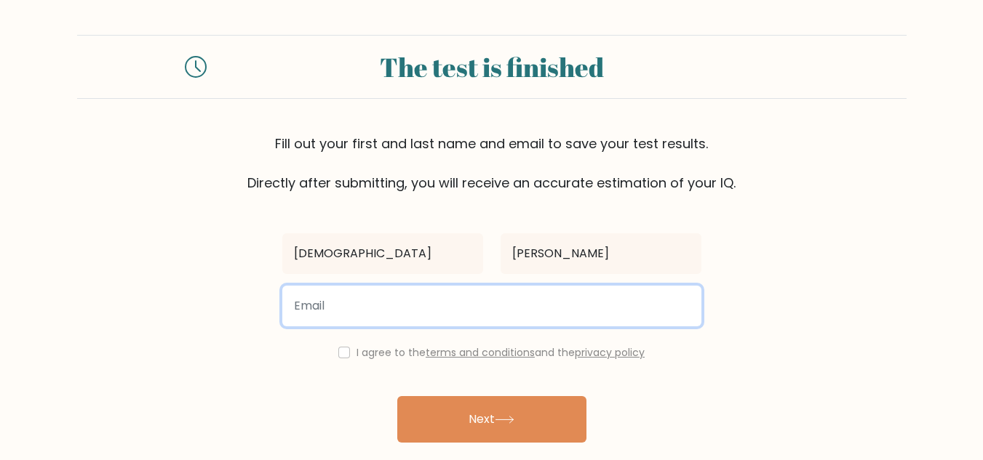
click at [573, 302] on input "email" at bounding box center [491, 306] width 419 height 41
type input "defez07@hotmail.com"
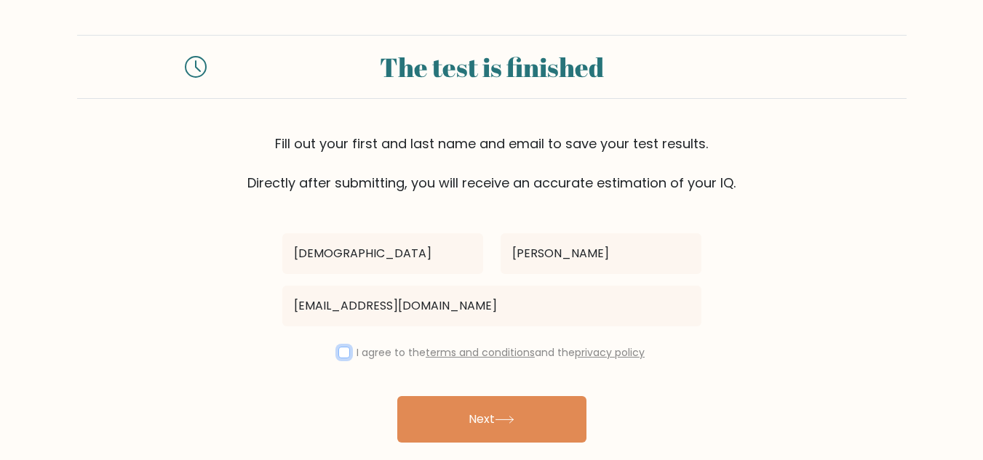
click at [340, 353] on input "checkbox" at bounding box center [344, 353] width 12 height 12
checkbox input "true"
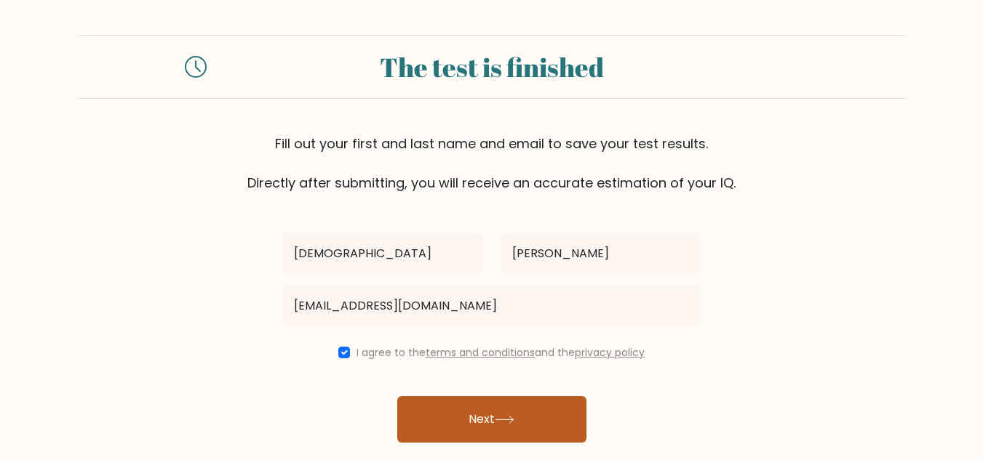
click at [455, 425] on button "Next" at bounding box center [491, 419] width 189 height 47
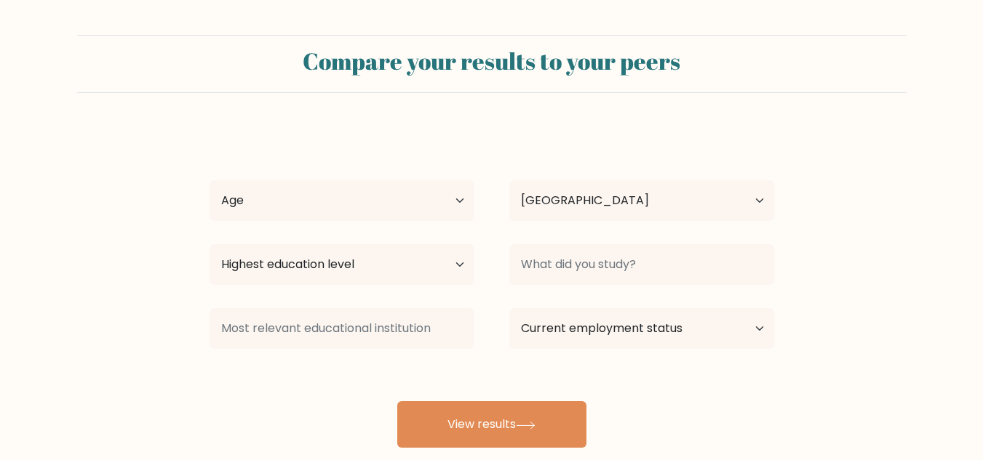
select select "AU"
click at [453, 188] on select "Age Under [DEMOGRAPHIC_DATA] [DEMOGRAPHIC_DATA] [DEMOGRAPHIC_DATA] [DEMOGRAPHIC…" at bounding box center [341, 200] width 265 height 41
select select "18_24"
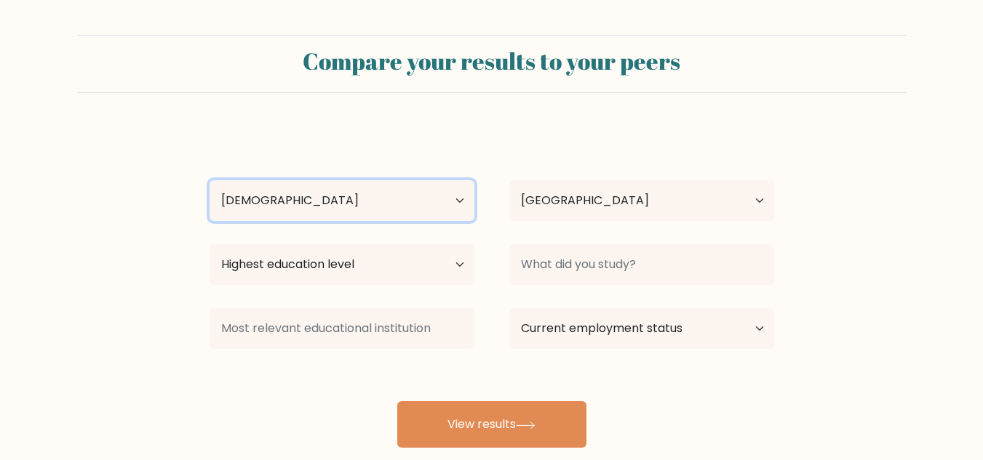
click at [209, 180] on select "Age Under [DEMOGRAPHIC_DATA] [DEMOGRAPHIC_DATA] [DEMOGRAPHIC_DATA] [DEMOGRAPHIC…" at bounding box center [341, 200] width 265 height 41
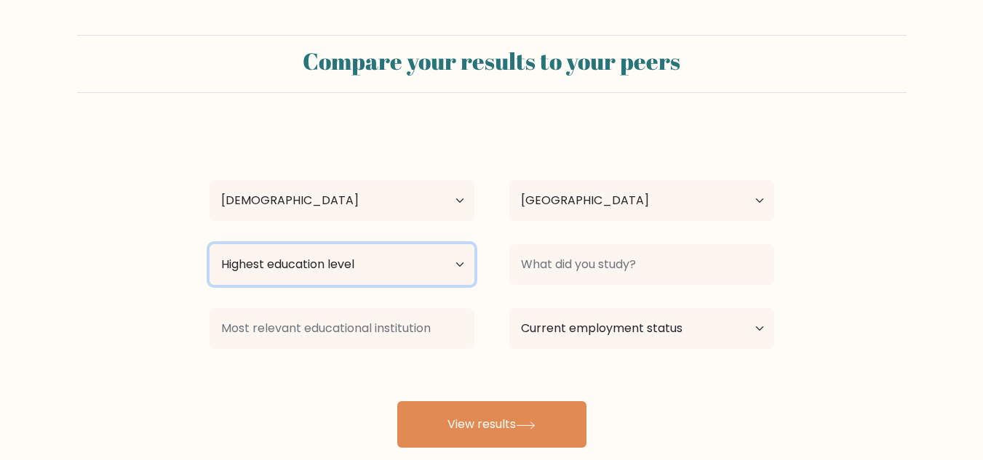
click at [309, 254] on select "Highest education level No schooling Primary Lower Secondary Upper Secondary Oc…" at bounding box center [341, 264] width 265 height 41
select select "bachelors_degree"
click at [209, 244] on select "Highest education level No schooling Primary Lower Secondary Upper Secondary Oc…" at bounding box center [341, 264] width 265 height 41
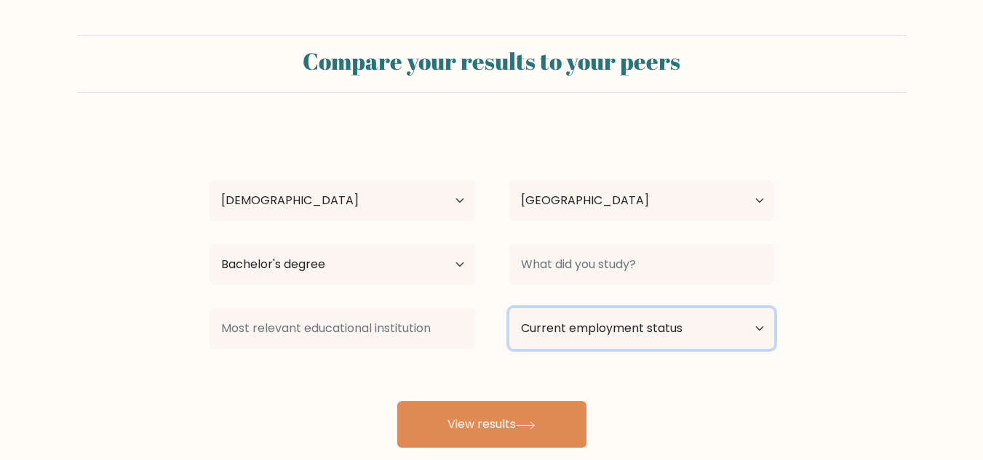
click at [628, 323] on select "Current employment status Employed Student Retired Other / prefer not to answer" at bounding box center [641, 328] width 265 height 41
select select "employed"
click at [509, 308] on select "Current employment status Employed Student Retired Other / prefer not to answer" at bounding box center [641, 328] width 265 height 41
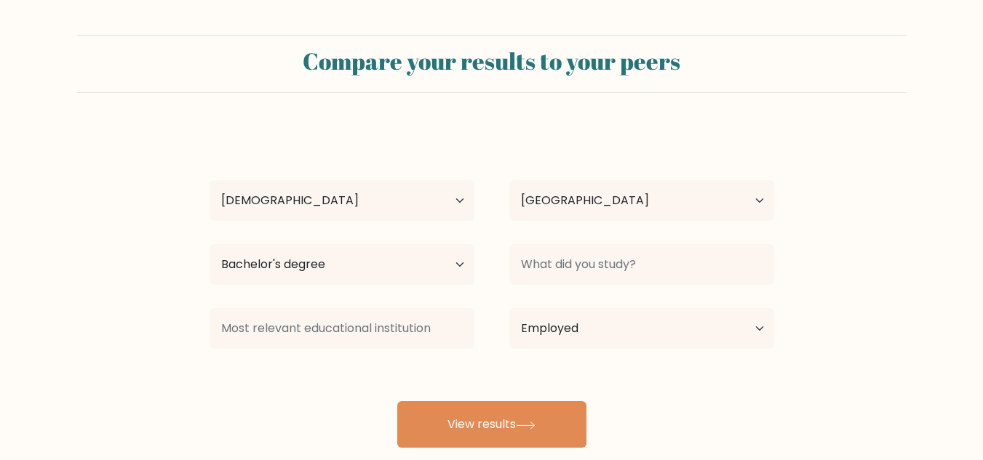
click at [503, 427] on div "[PERSON_NAME] Age Under [DEMOGRAPHIC_DATA] [DEMOGRAPHIC_DATA] [DEMOGRAPHIC_DATA…" at bounding box center [492, 288] width 582 height 320
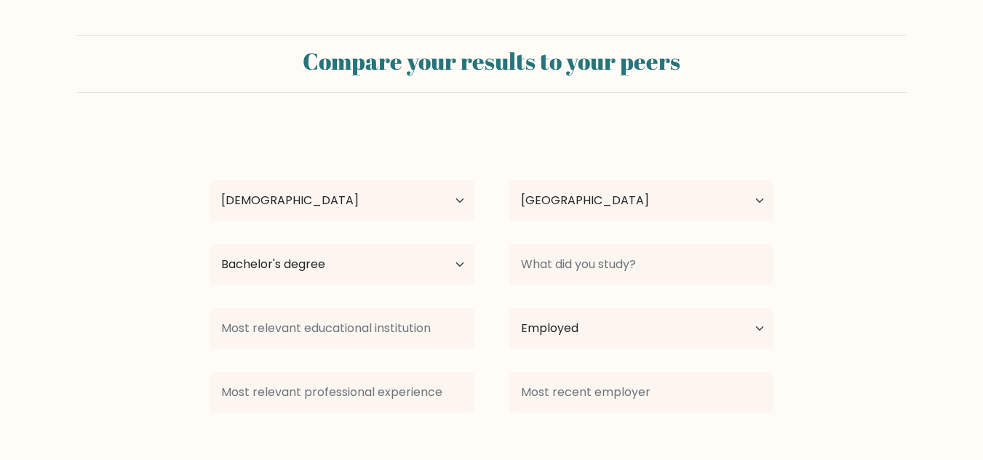
scroll to position [91, 0]
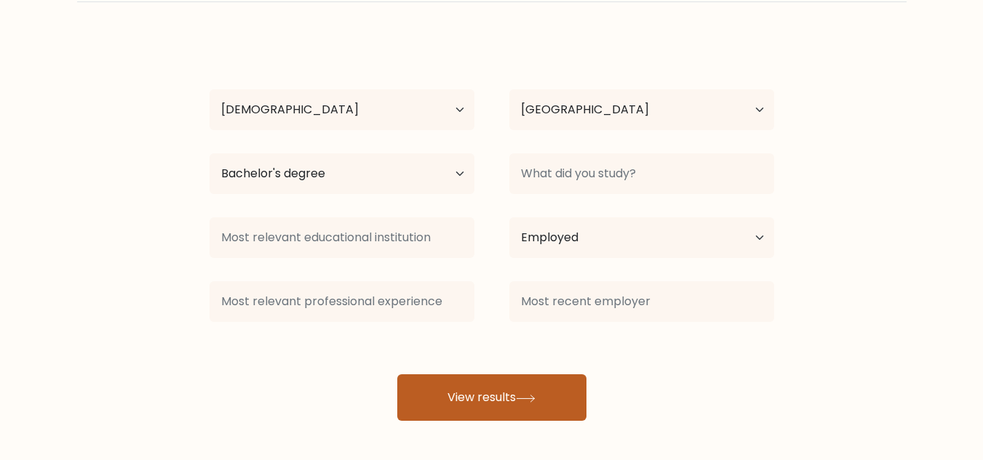
click at [478, 408] on button "View results" at bounding box center [491, 398] width 189 height 47
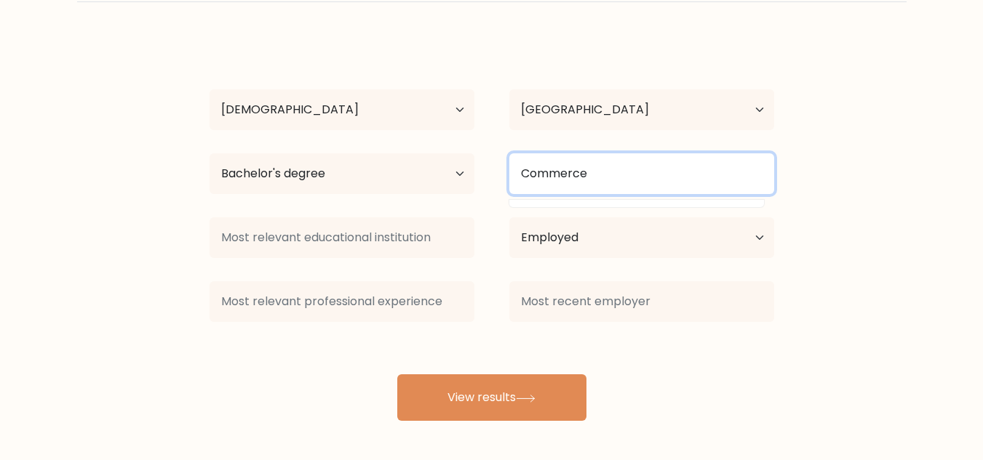
click at [641, 172] on input "Commerce" at bounding box center [641, 173] width 265 height 41
type input "C"
type input "S"
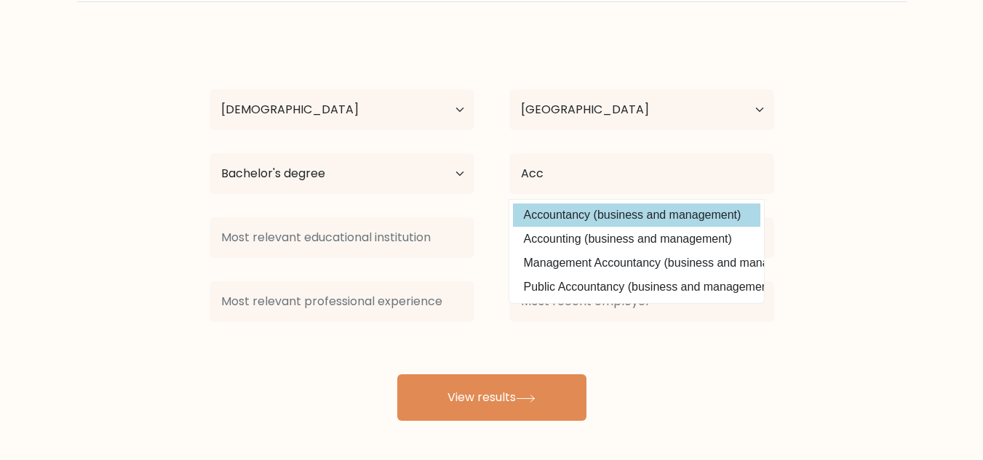
click at [605, 216] on option "Accountancy (business and management)" at bounding box center [636, 215] width 247 height 23
type input "Accountancy"
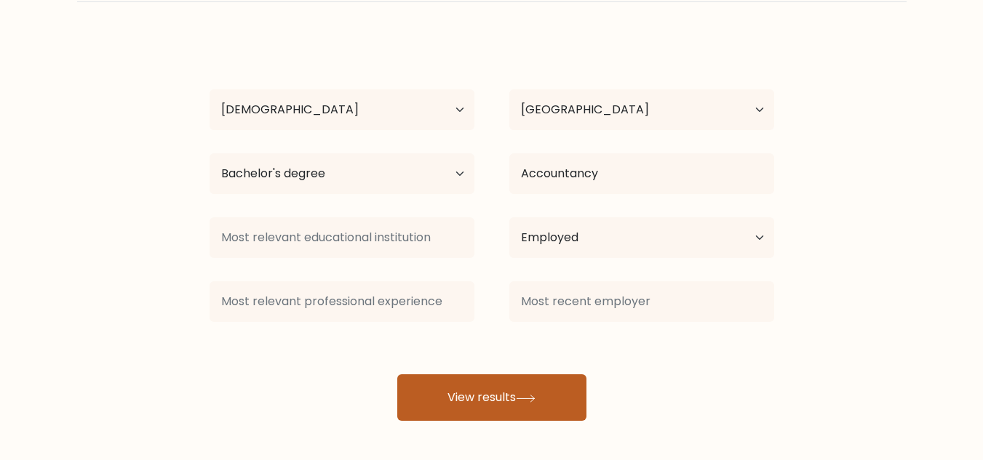
click at [507, 381] on button "View results" at bounding box center [491, 398] width 189 height 47
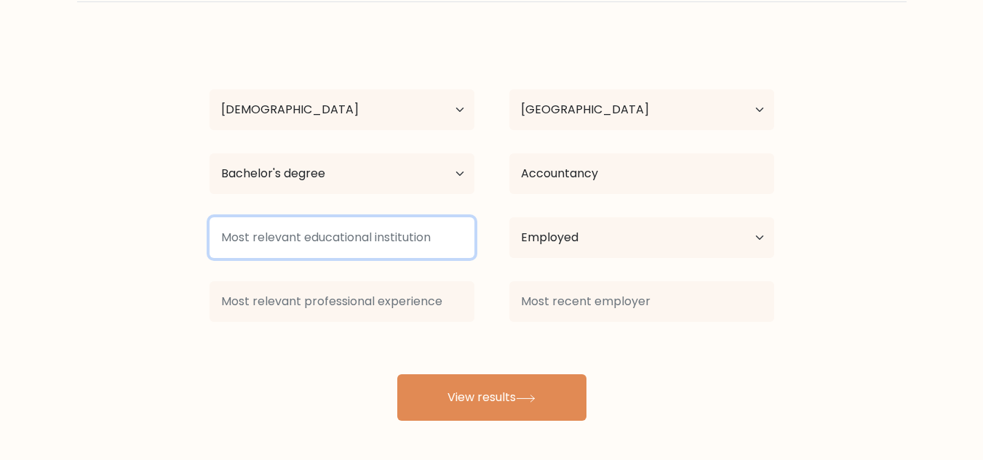
click at [391, 229] on input at bounding box center [341, 237] width 265 height 41
type input "B"
type input "C"
type input "U"
type input "C"
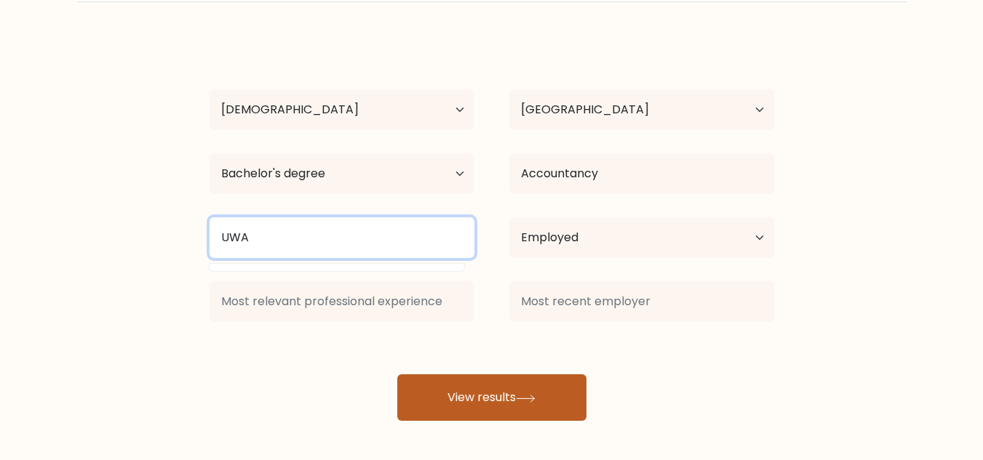
type input "UWA"
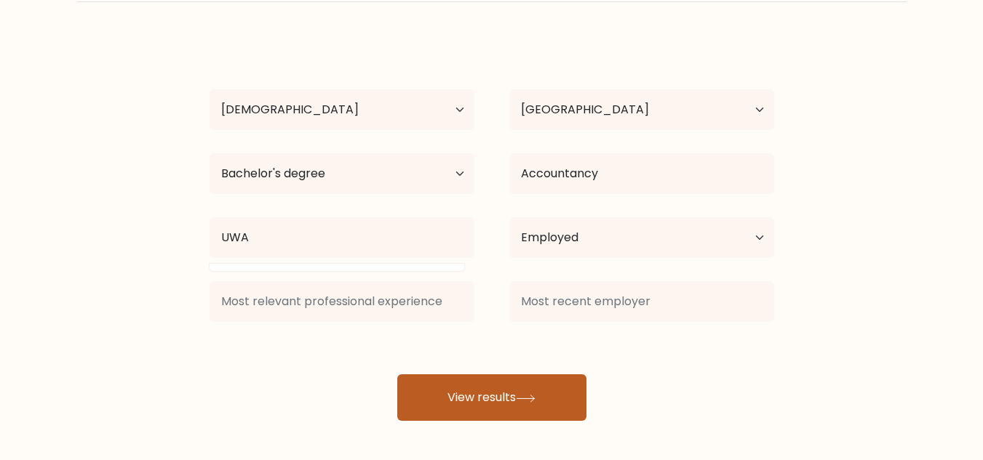
click at [487, 387] on button "View results" at bounding box center [491, 398] width 189 height 47
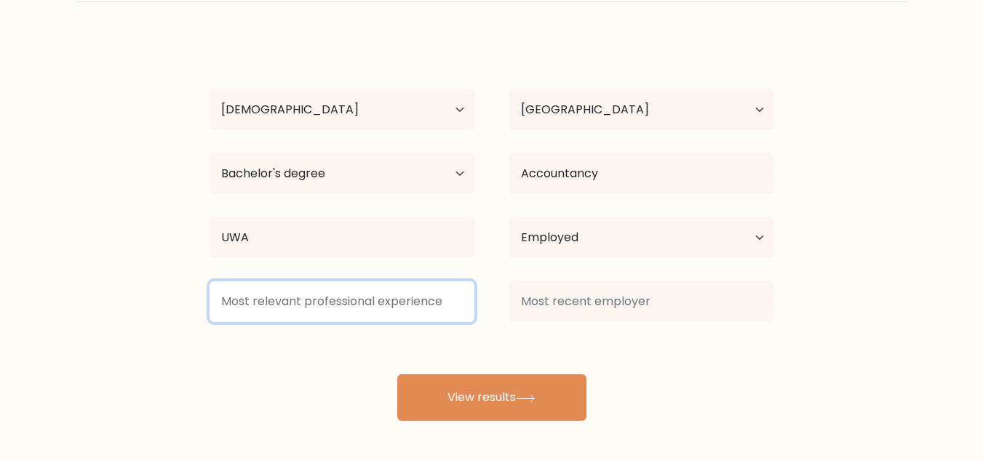
click at [313, 303] on input at bounding box center [341, 301] width 265 height 41
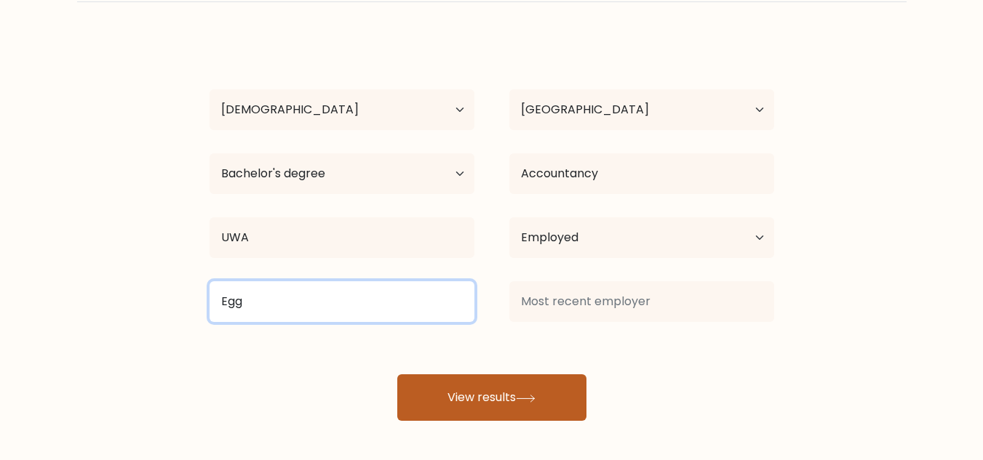
type input "Egg"
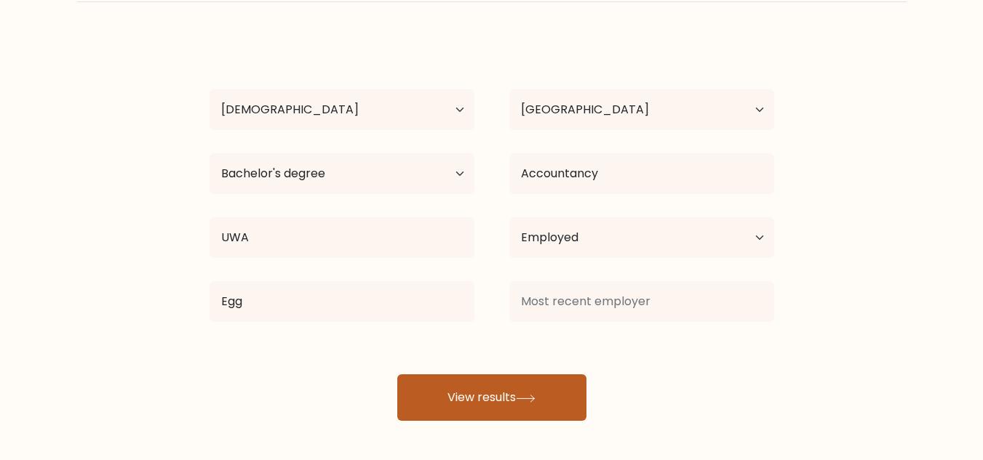
click at [458, 384] on button "View results" at bounding box center [491, 398] width 189 height 47
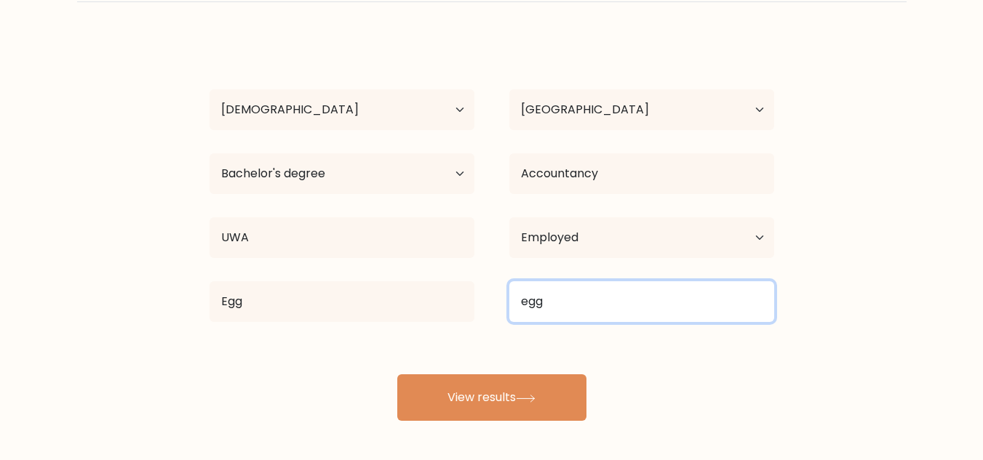
type input "egg"
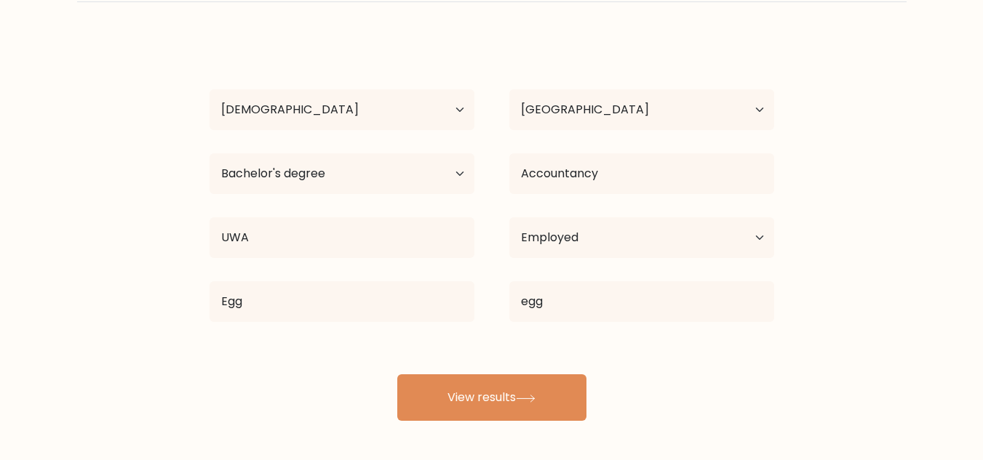
click at [496, 436] on div "Compare your results to your peers Kristiano De Felice Age Under 18 years old 1…" at bounding box center [491, 184] width 983 height 551
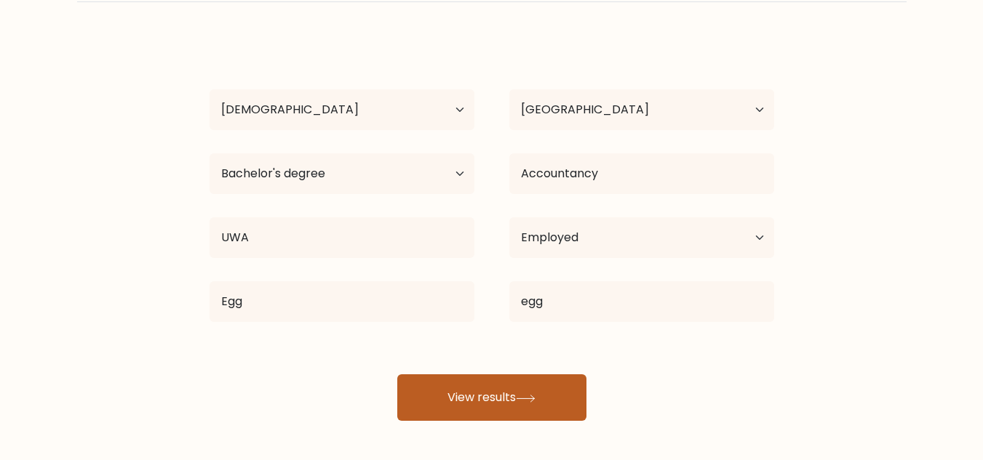
click at [516, 405] on button "View results" at bounding box center [491, 398] width 189 height 47
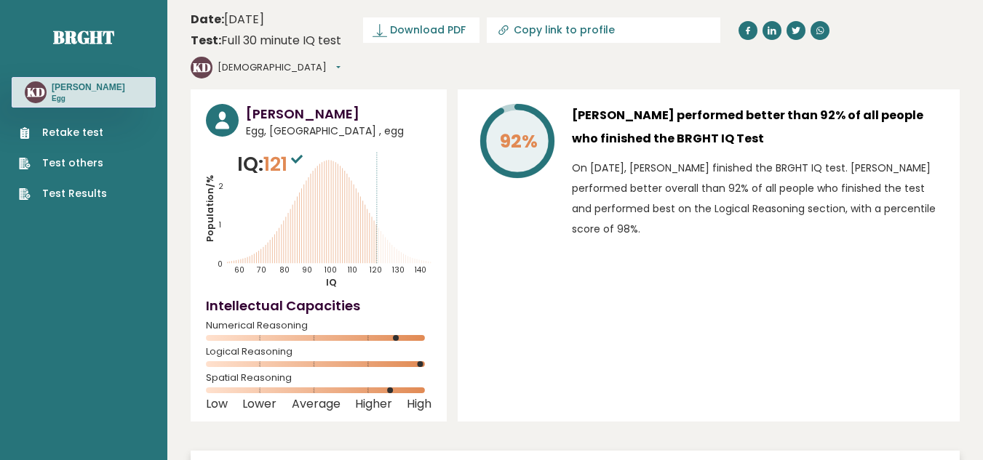
type input "[URL][DOMAIN_NAME]"
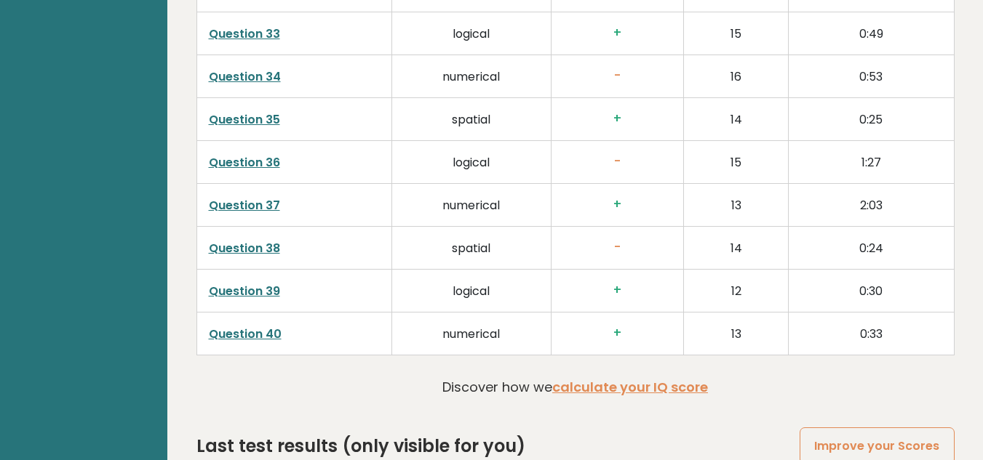
scroll to position [3791, 0]
